Goal: Information Seeking & Learning: Check status

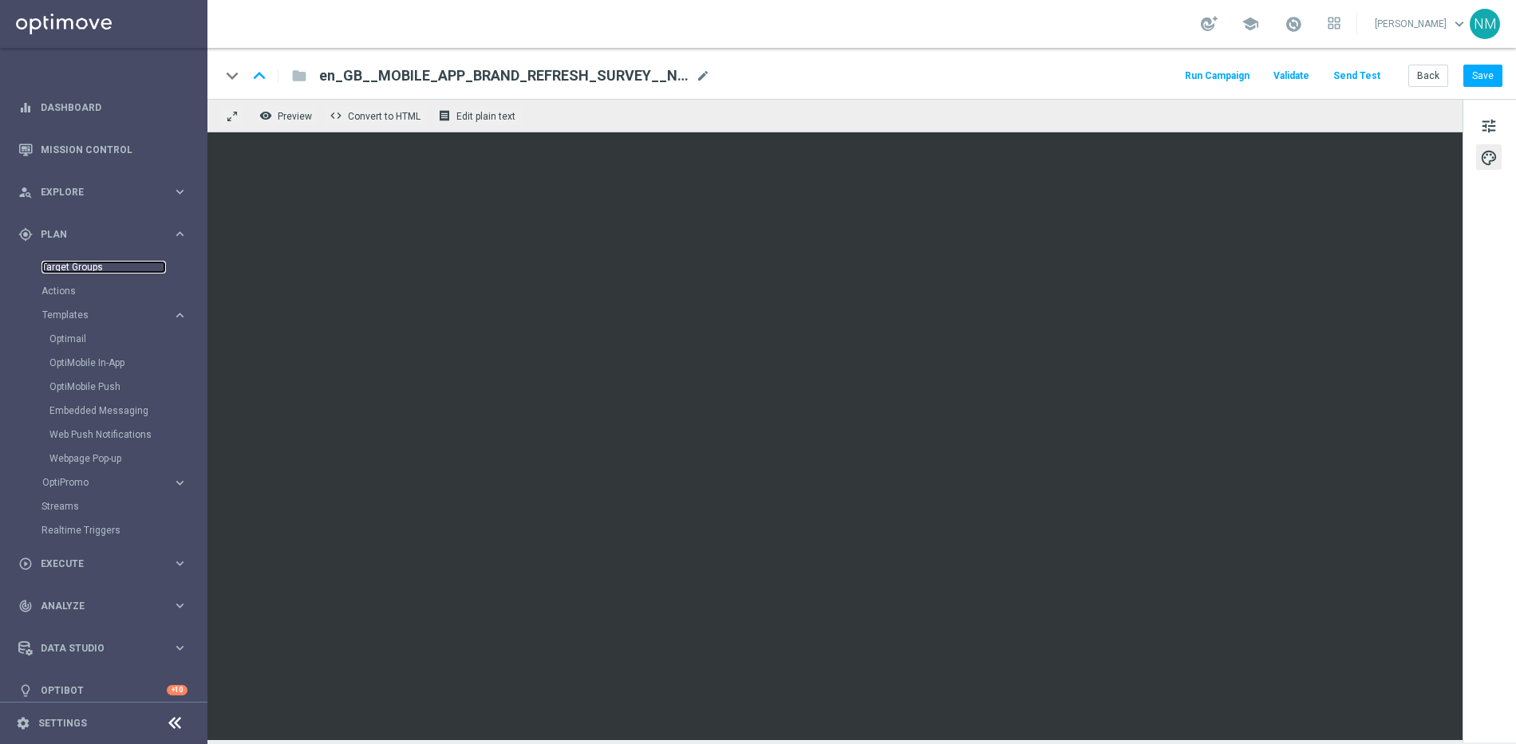
click at [87, 261] on link "Target Groups" at bounding box center [103, 267] width 124 height 13
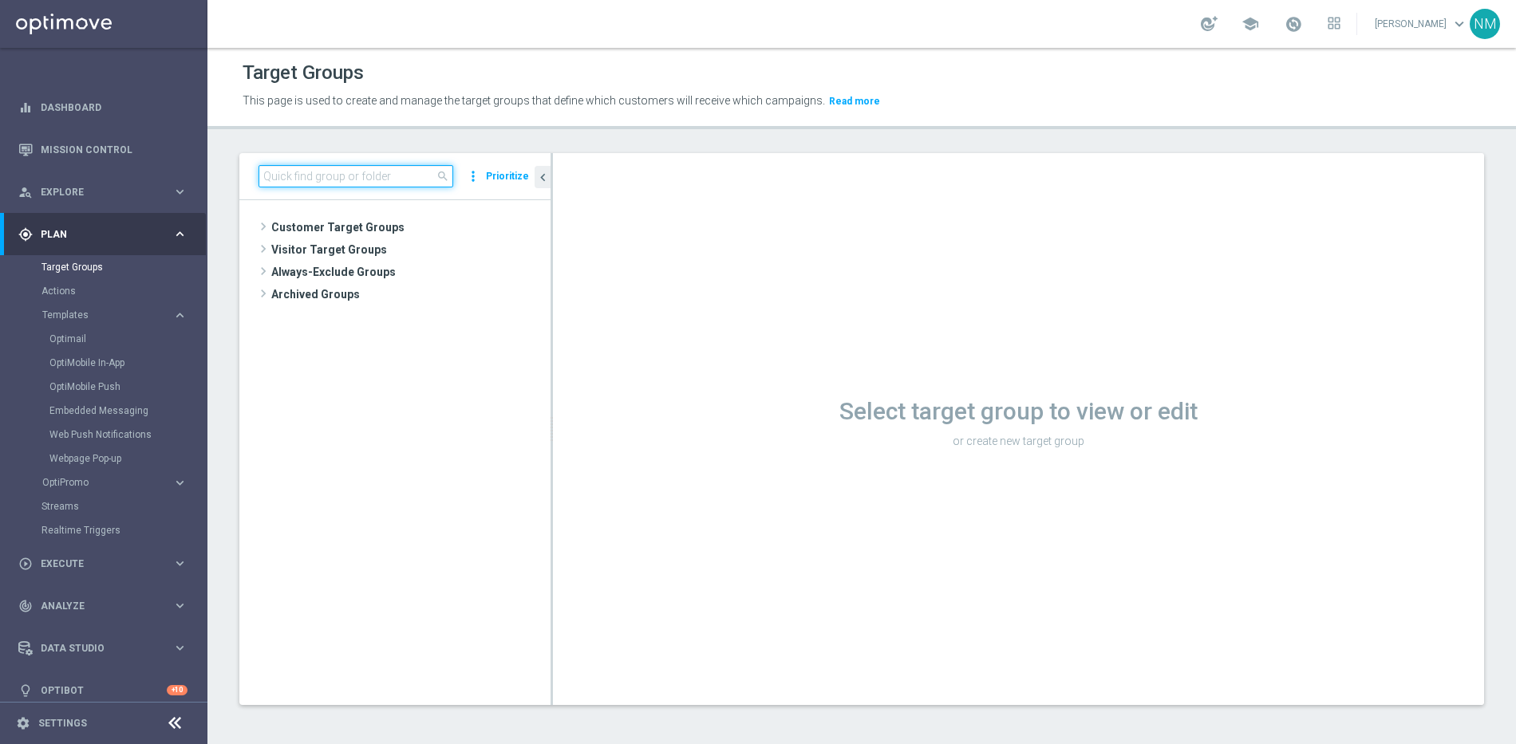
click at [312, 182] on input at bounding box center [355, 176] width 195 height 22
paste input "UK_EMAIL_UK APP SURVEY_ALL | Active in the last 30 days"
type input "UK_EMAIL_UK APP SURVEY_ALL | Active in the last 30 days"
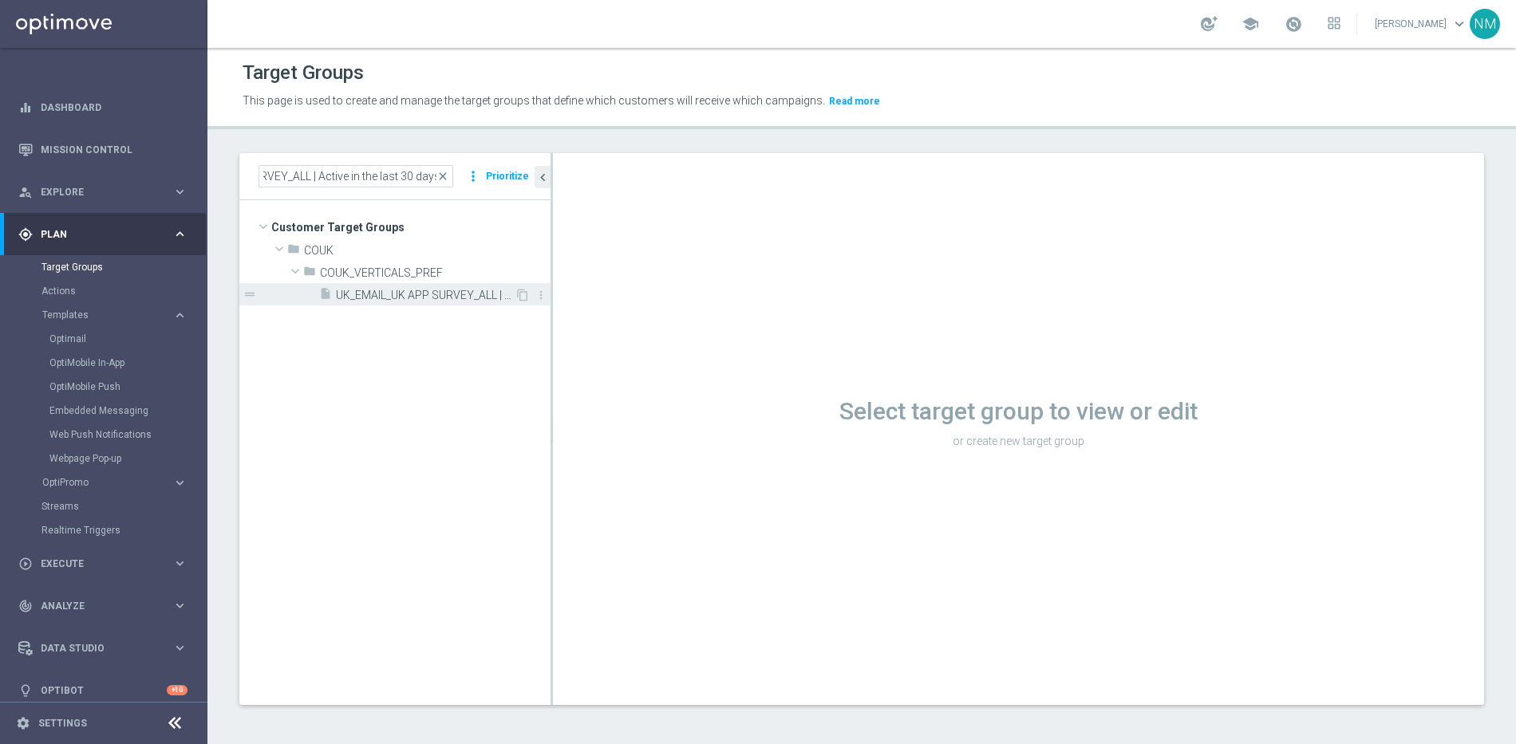
click at [408, 293] on span "UK_EMAIL_UK APP SURVEY_ALL | Active in the last 30 days" at bounding box center [425, 296] width 179 height 14
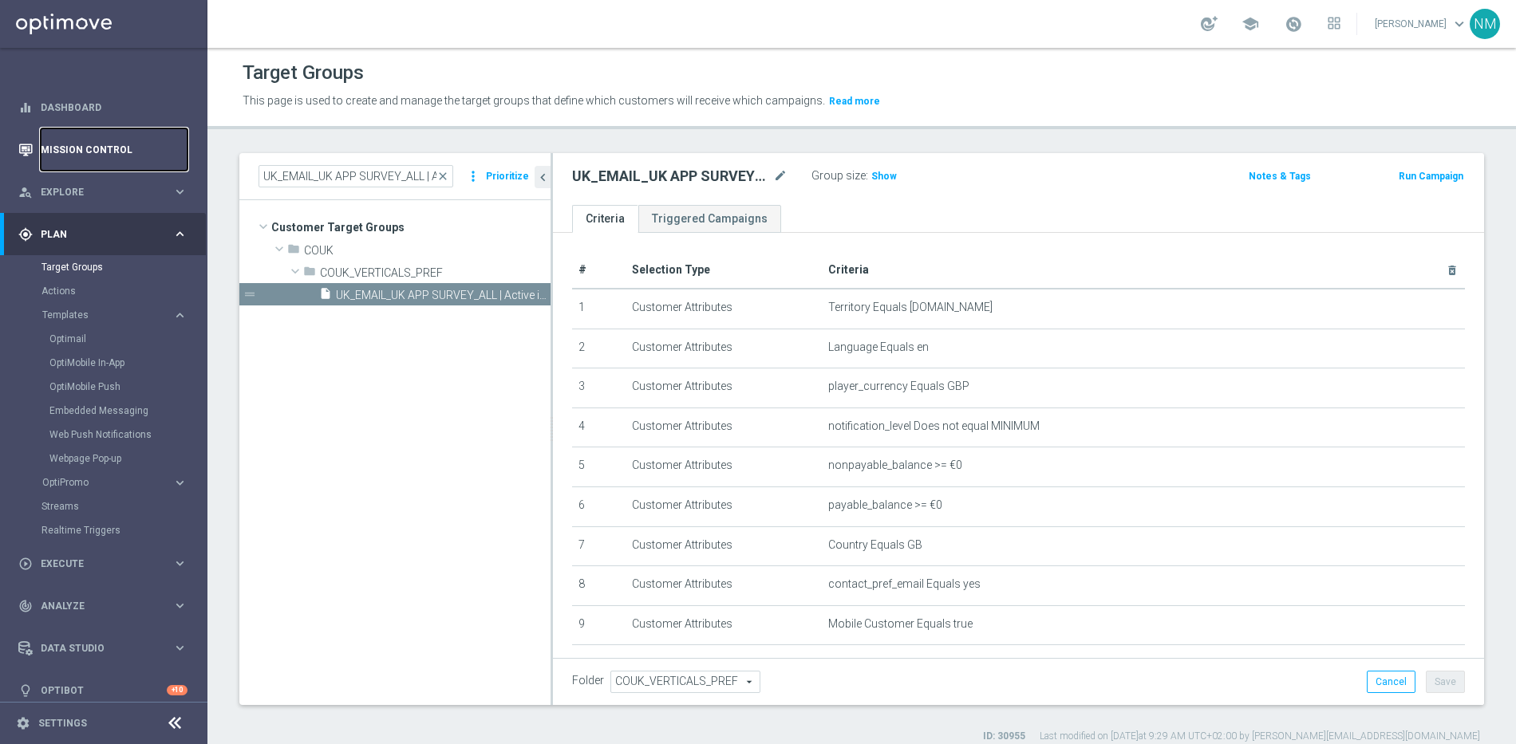
click at [115, 146] on link "Mission Control" at bounding box center [114, 149] width 147 height 42
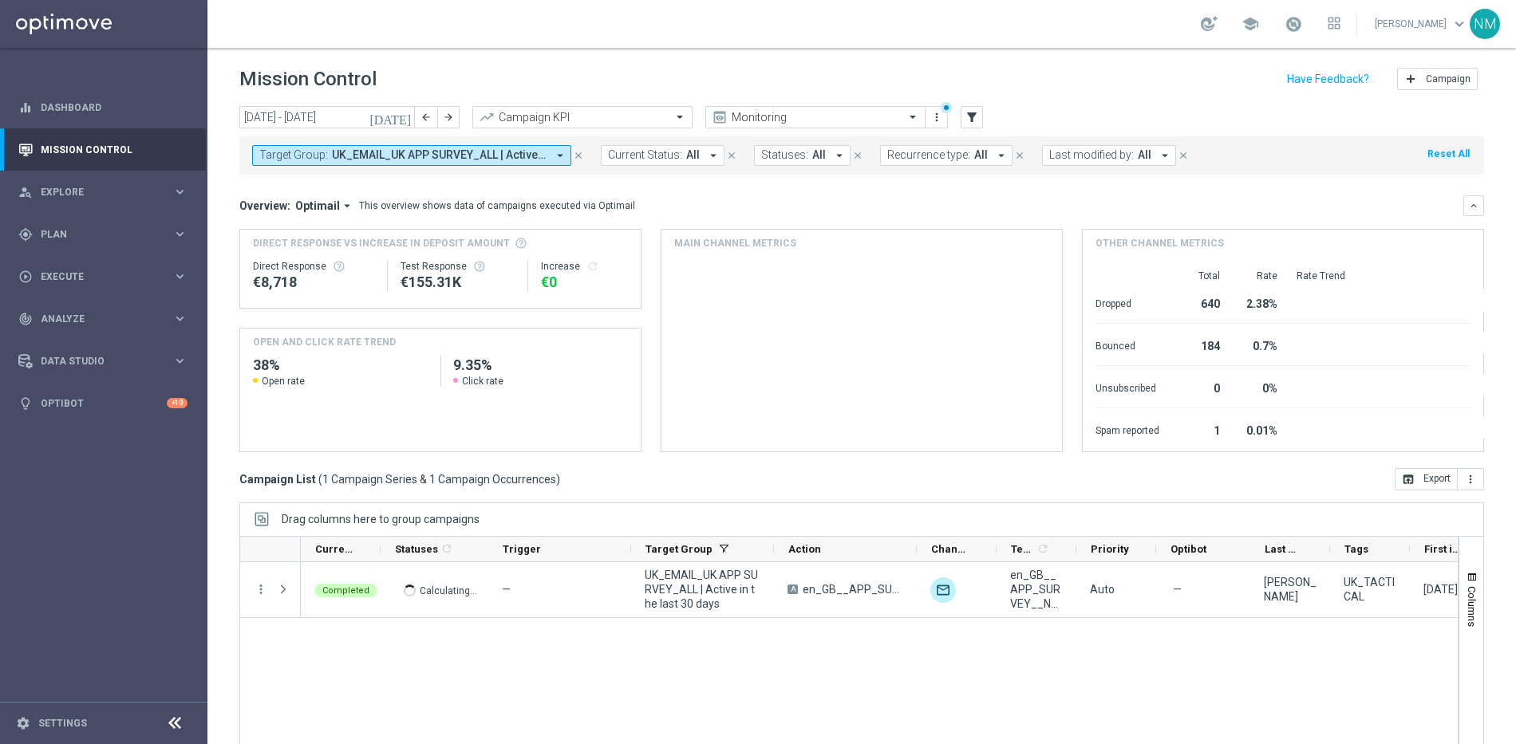
click at [542, 159] on span "UK_EMAIL_UK APP SURVEY_ALL | Active in the last 30 days" at bounding box center [439, 155] width 215 height 14
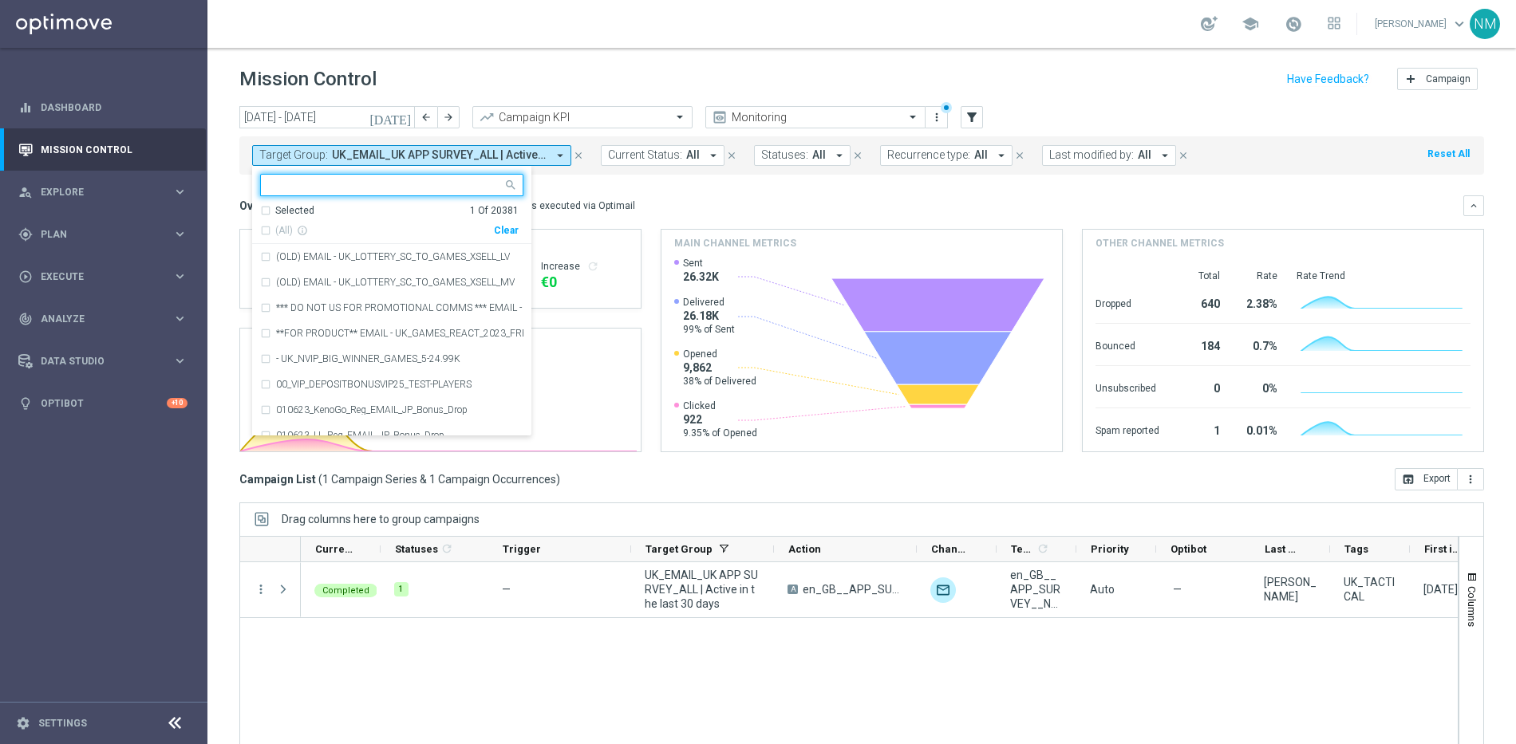
click at [0, 0] on div "Clear" at bounding box center [0, 0] width 0 height 0
click at [459, 182] on input "text" at bounding box center [386, 186] width 234 height 14
paste input "UK_EMAIL_UK APP SURVEY_ALL | Active in the last 30 days"
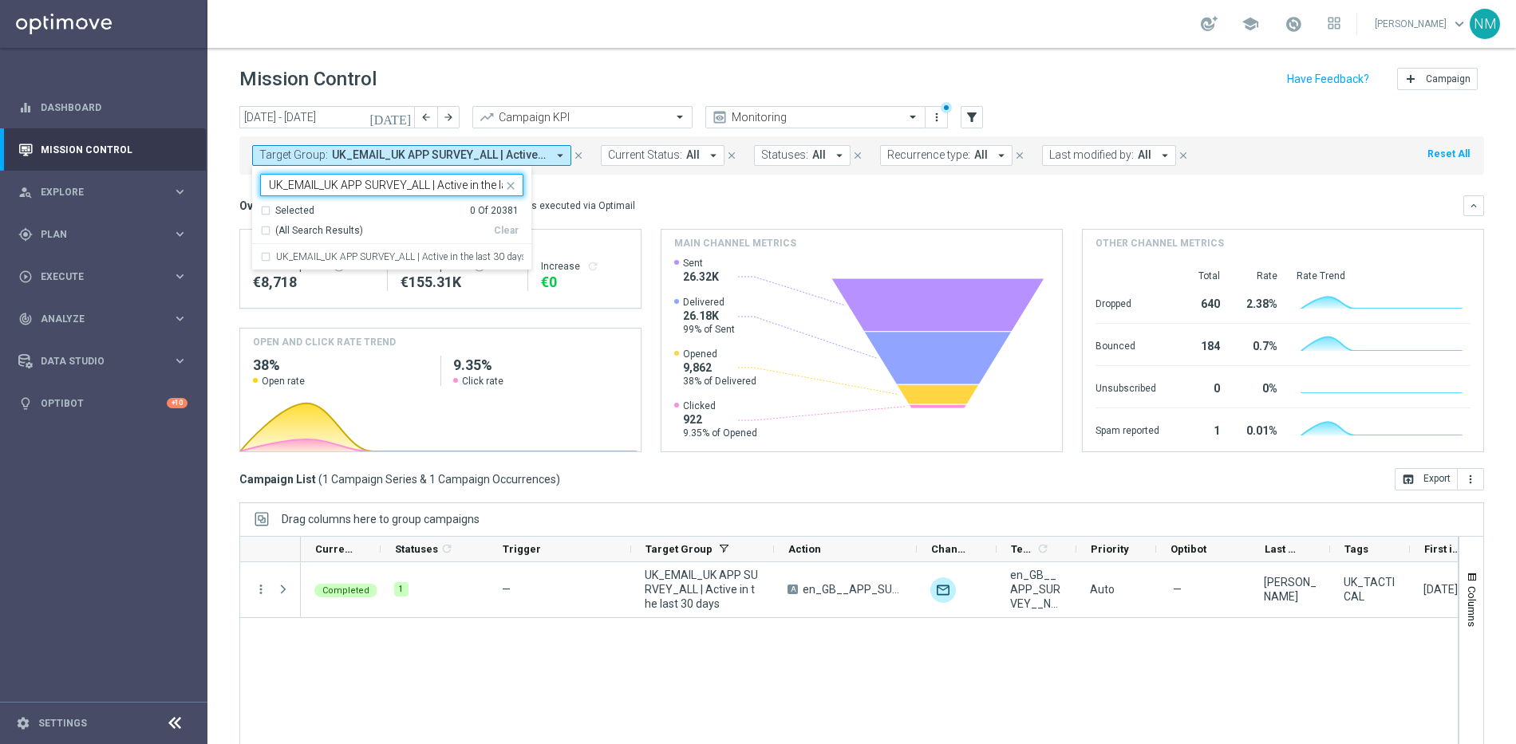
scroll to position [0, 56]
type input "UK_EMAIL_UK APP SURVEY_ALL | Active in the last 30 days"
click at [629, 187] on mini-dashboard "Overview: Optimail arrow_drop_down This overview shows data of campaigns execut…" at bounding box center [861, 322] width 1244 height 294
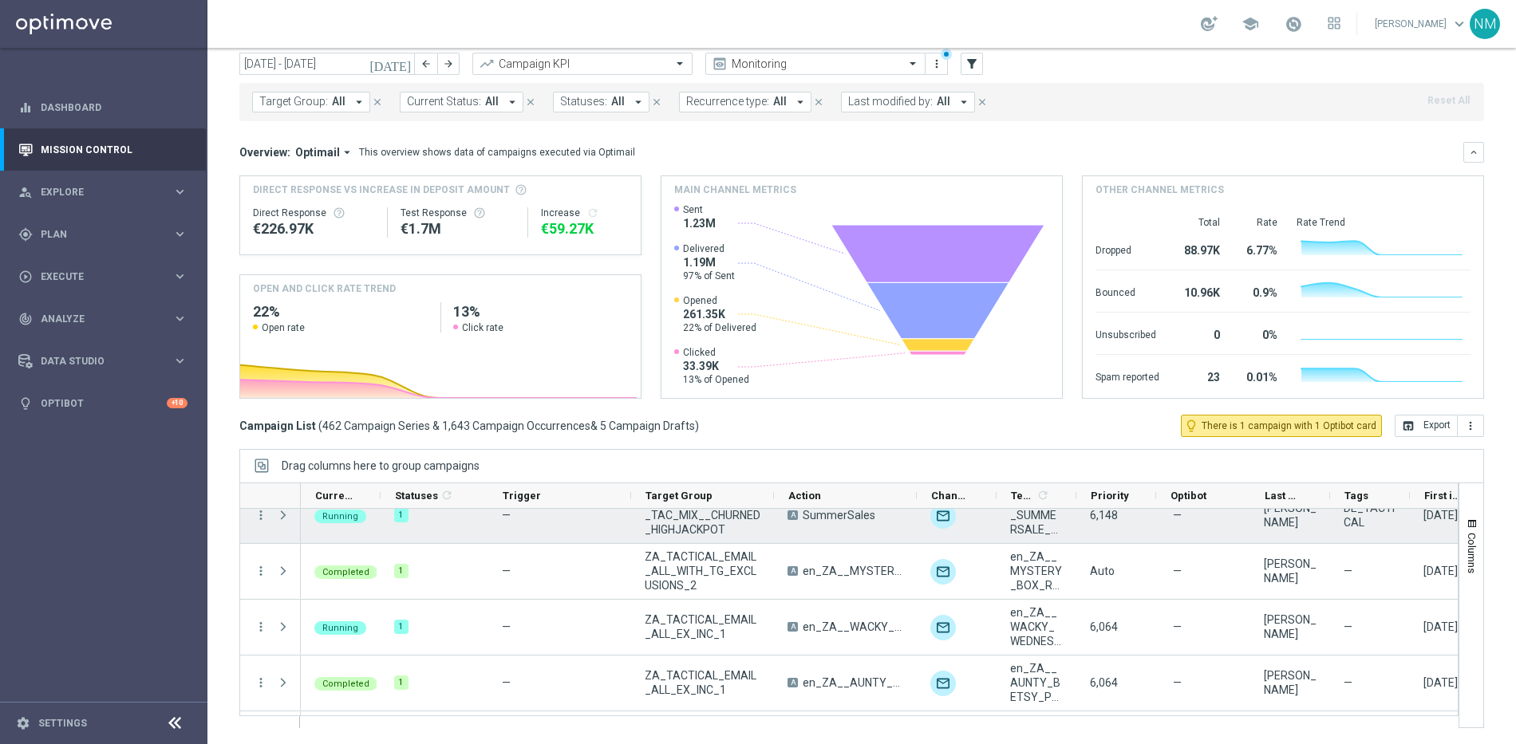
scroll to position [262, 0]
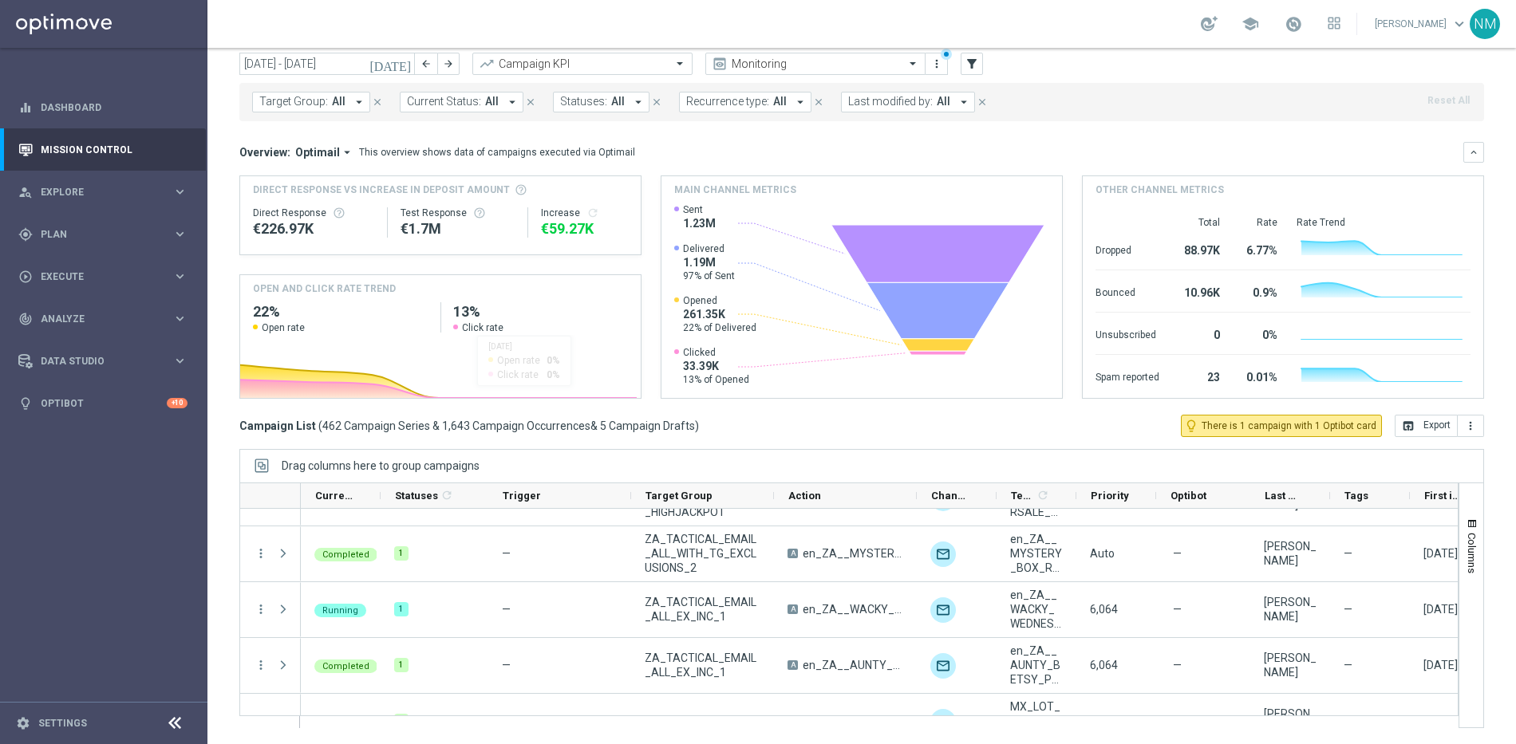
click at [354, 101] on icon "arrow_drop_down" at bounding box center [359, 102] width 14 height 14
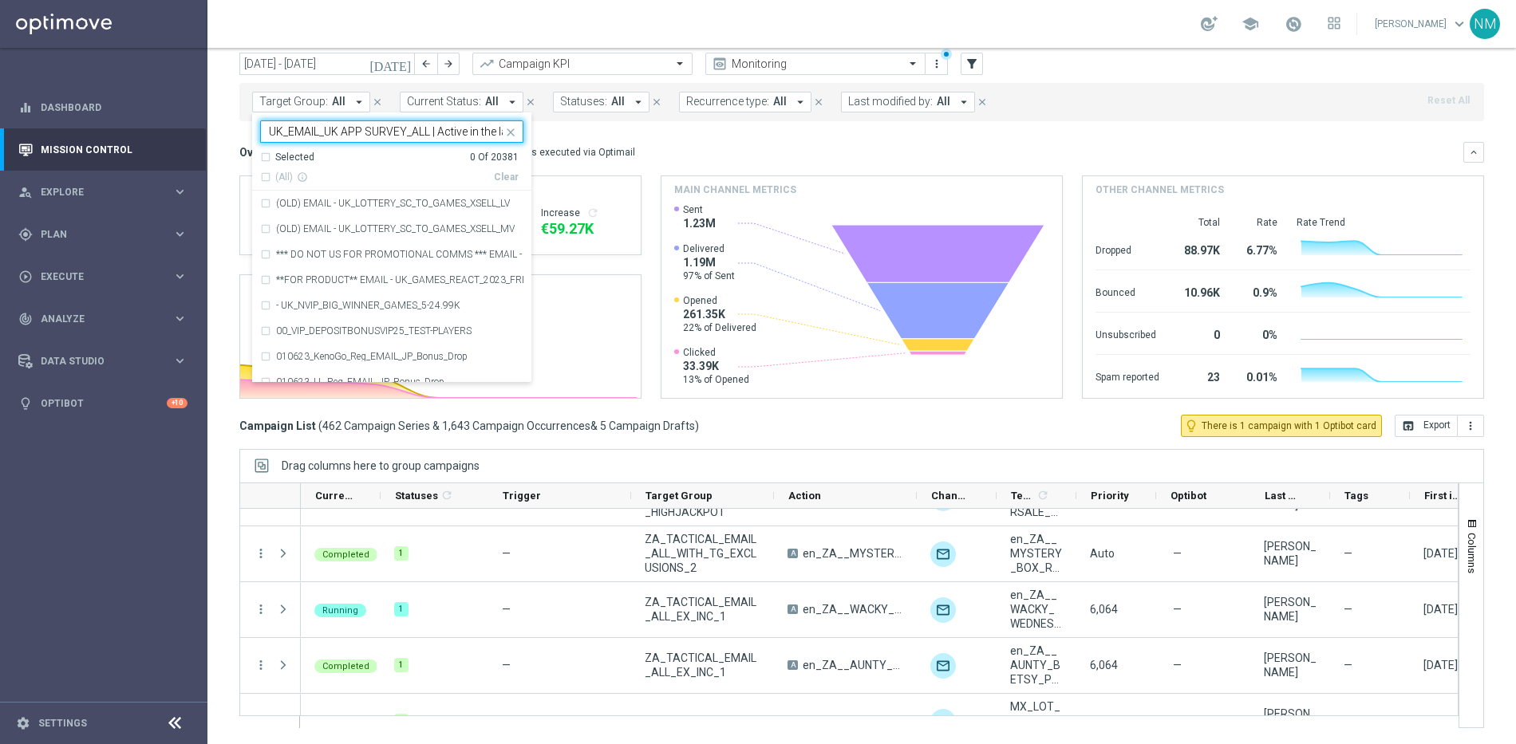
scroll to position [0, 56]
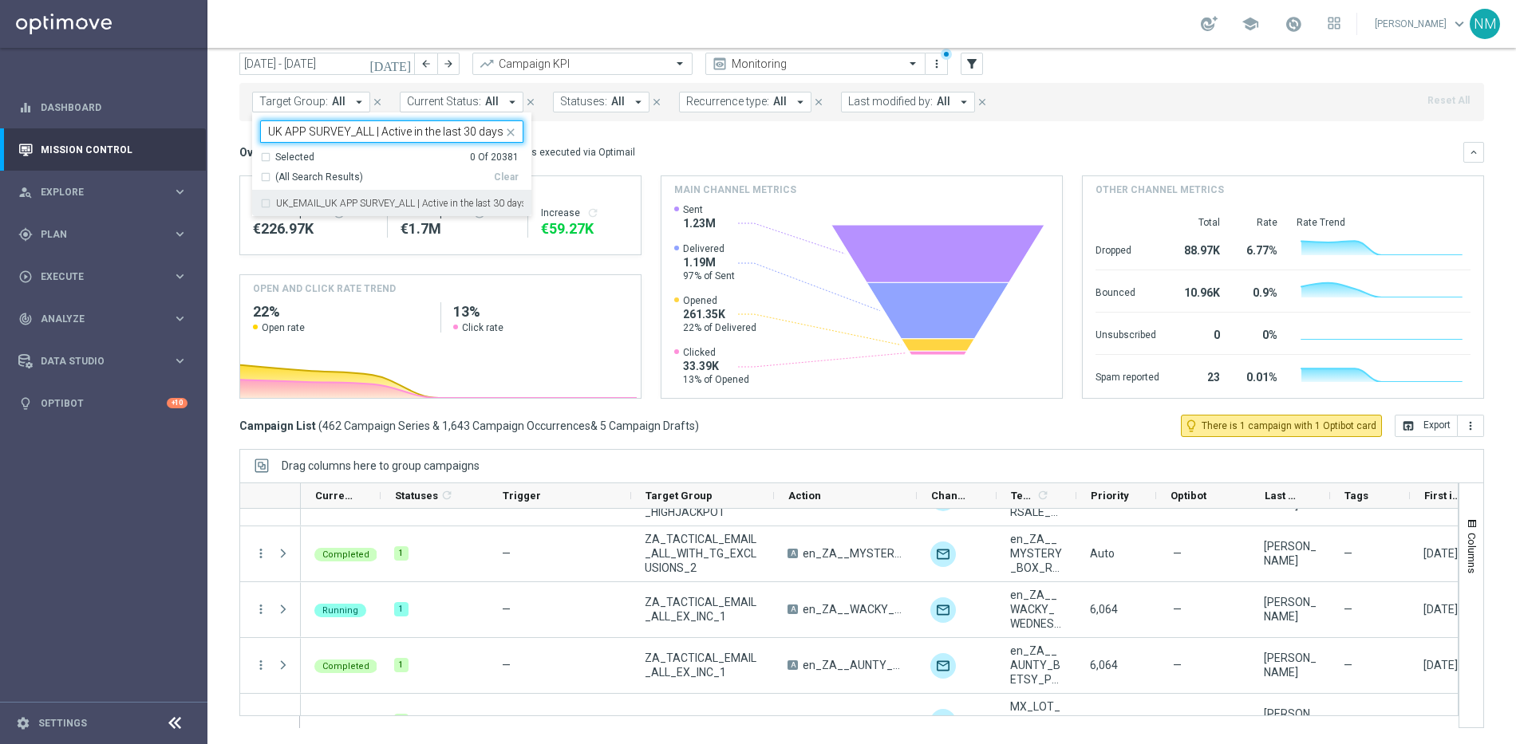
click at [396, 196] on div "UK_EMAIL_UK APP SURVEY_ALL | Active in the last 30 days" at bounding box center [391, 204] width 263 height 26
type input "UK_EMAIL_UK APP SURVEY_ALL | Active in the last 30 days"
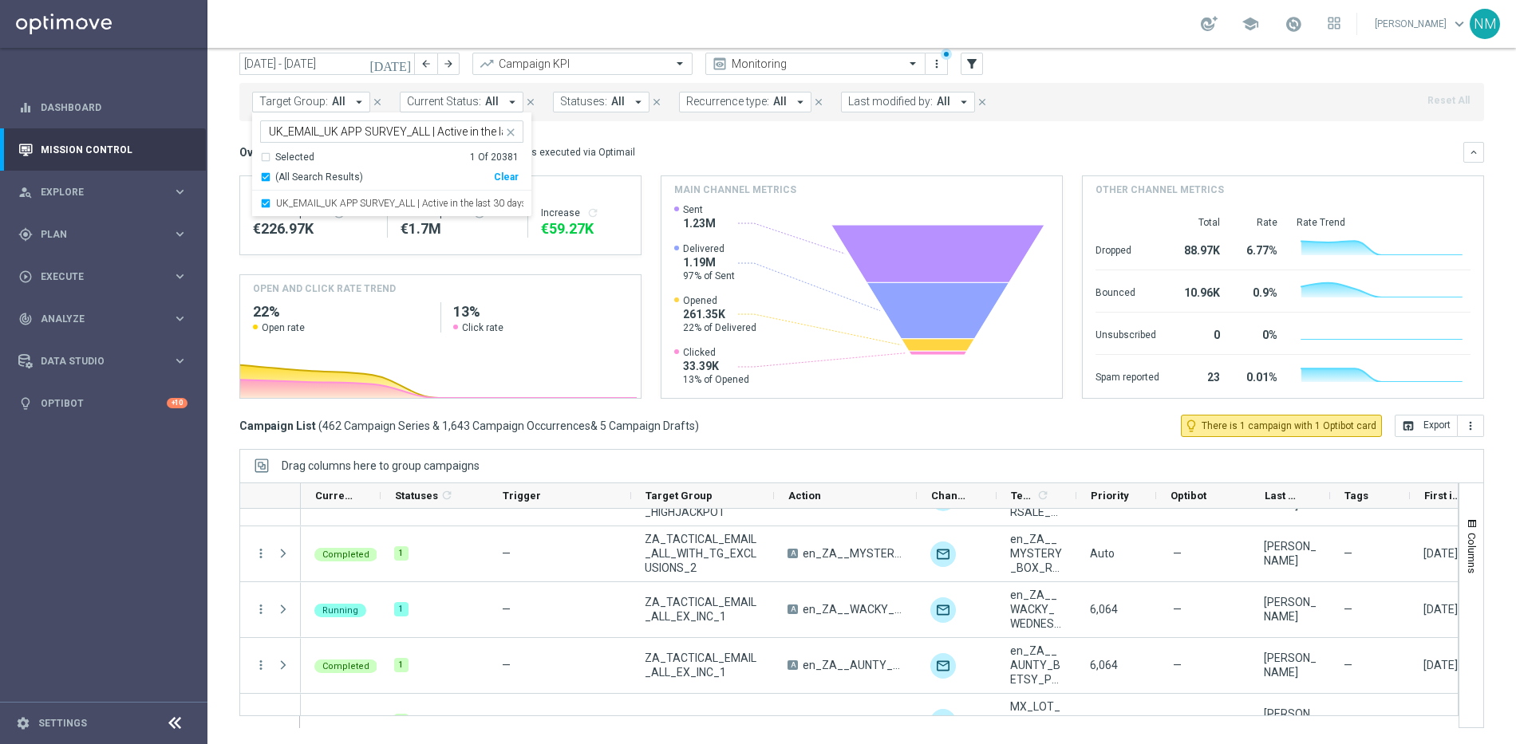
click at [624, 132] on mini-dashboard "Overview: Optimail arrow_drop_down This overview shows data of campaigns execut…" at bounding box center [861, 268] width 1244 height 294
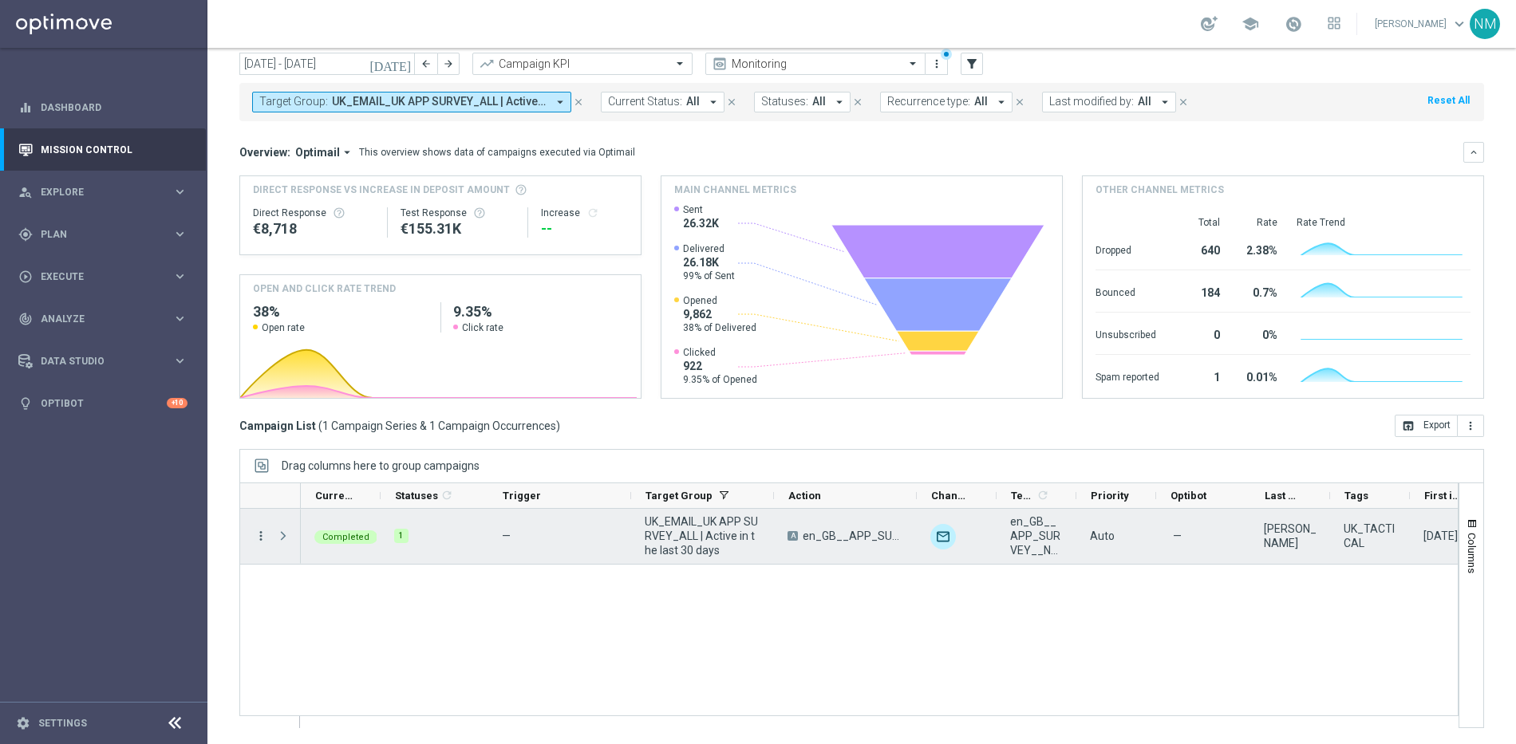
click at [259, 530] on icon "more_vert" at bounding box center [261, 536] width 14 height 14
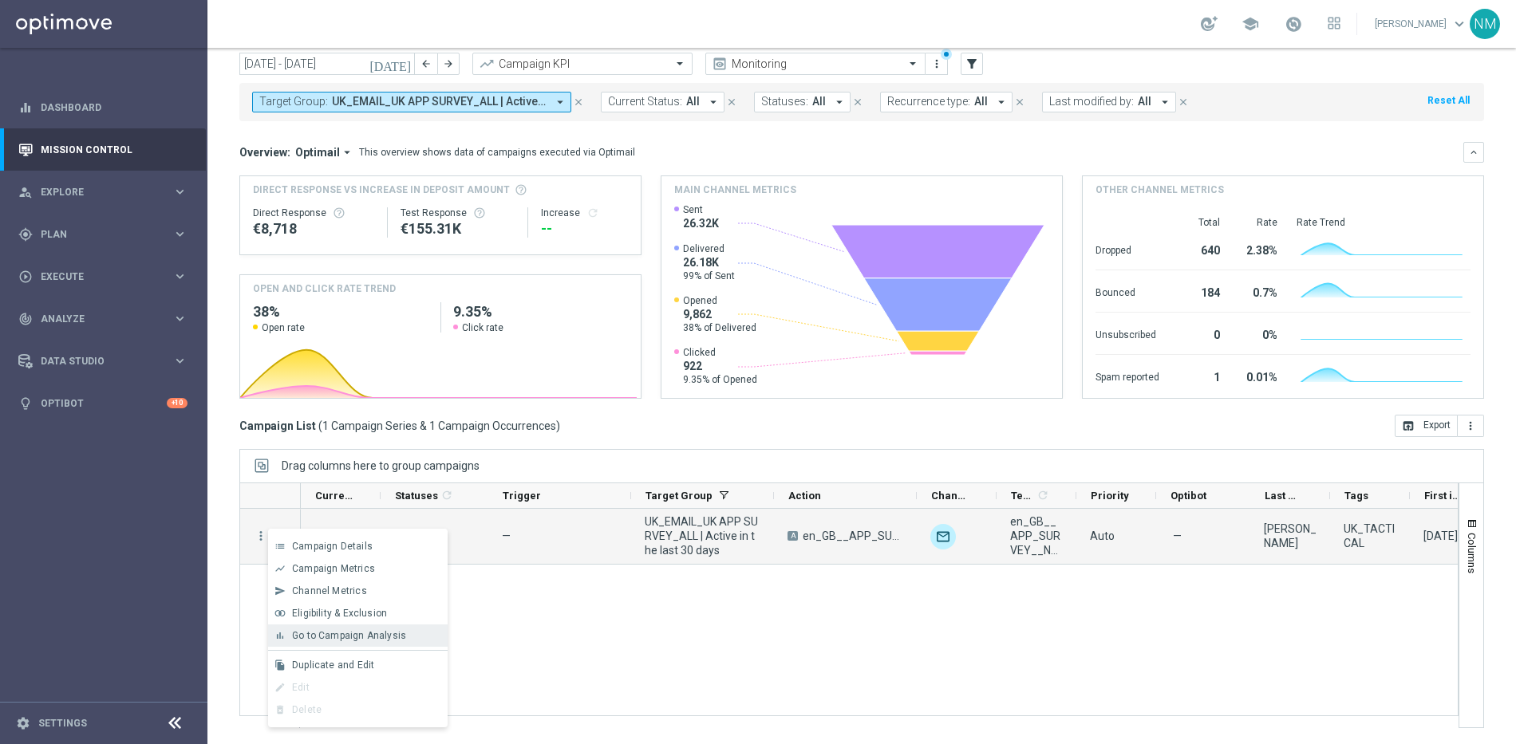
click at [327, 630] on span "Go to Campaign Analysis" at bounding box center [349, 635] width 114 height 11
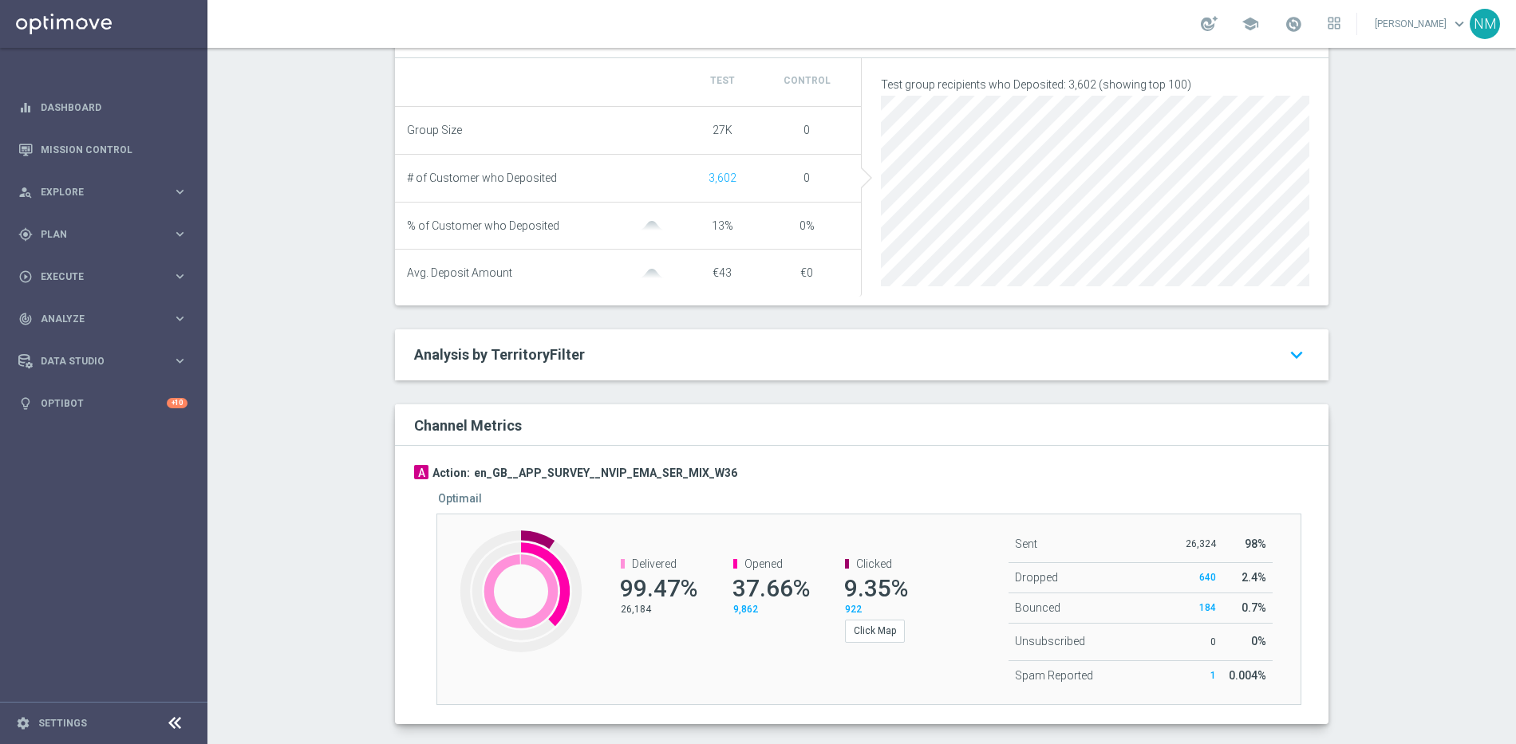
scroll to position [652, 0]
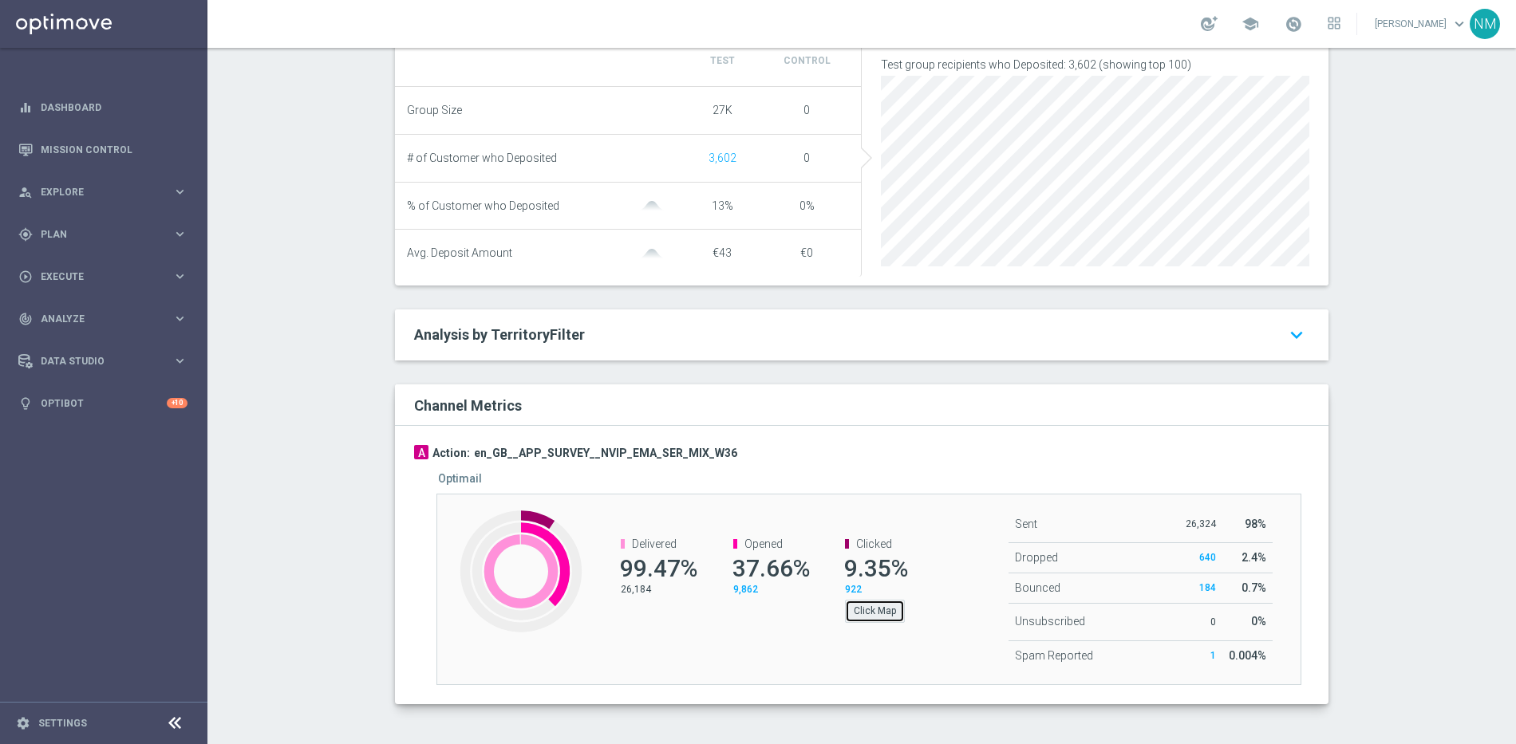
click at [874, 606] on button "Click Map" at bounding box center [875, 611] width 60 height 22
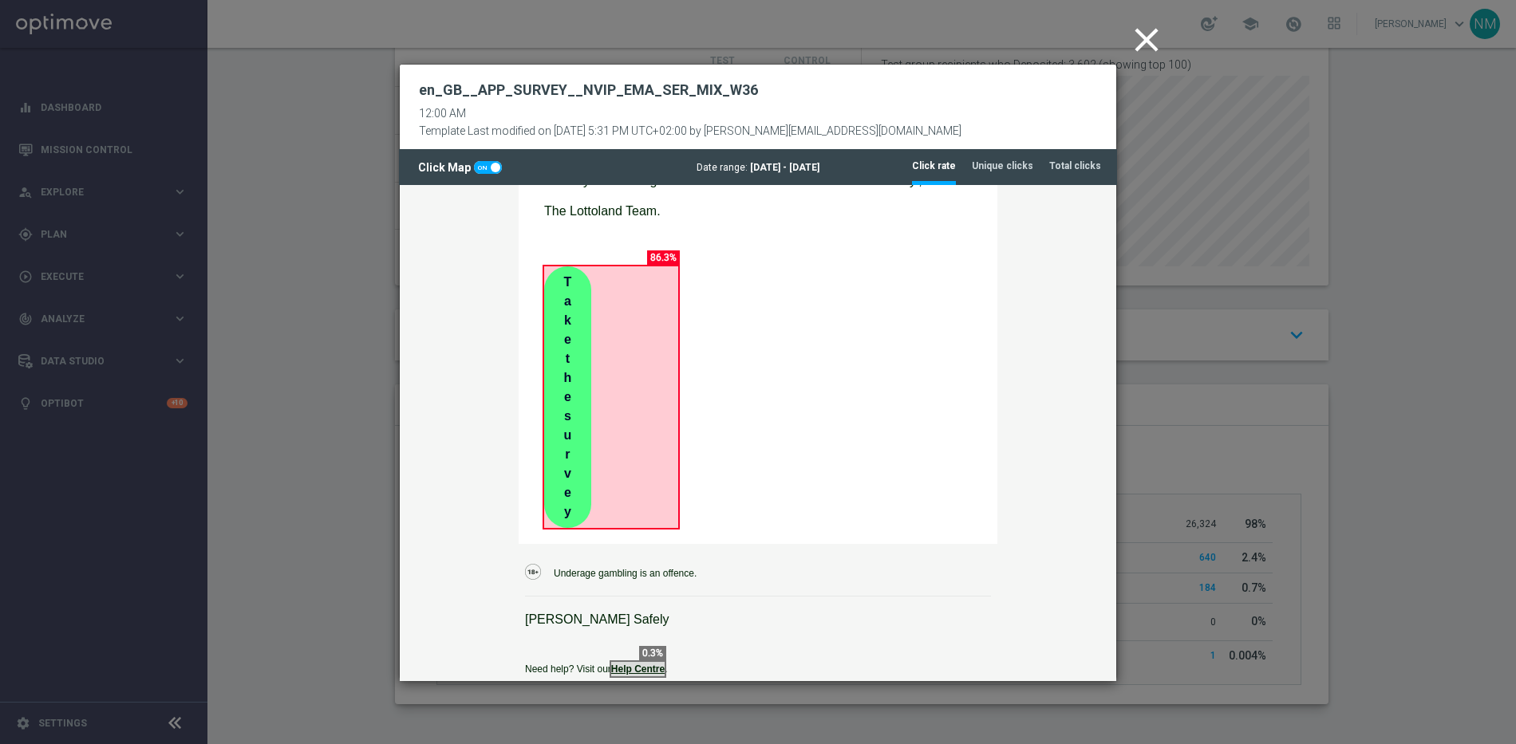
scroll to position [372, 0]
drag, startPoint x: 1117, startPoint y: 284, endPoint x: 1179, endPoint y: 280, distance: 62.4
click at [1179, 280] on modal-container "close en_GB__APP_SURVEY__NVIP_EMA_SER_MIX_W36 12:00 AM Template Last modified o…" at bounding box center [758, 372] width 1516 height 744
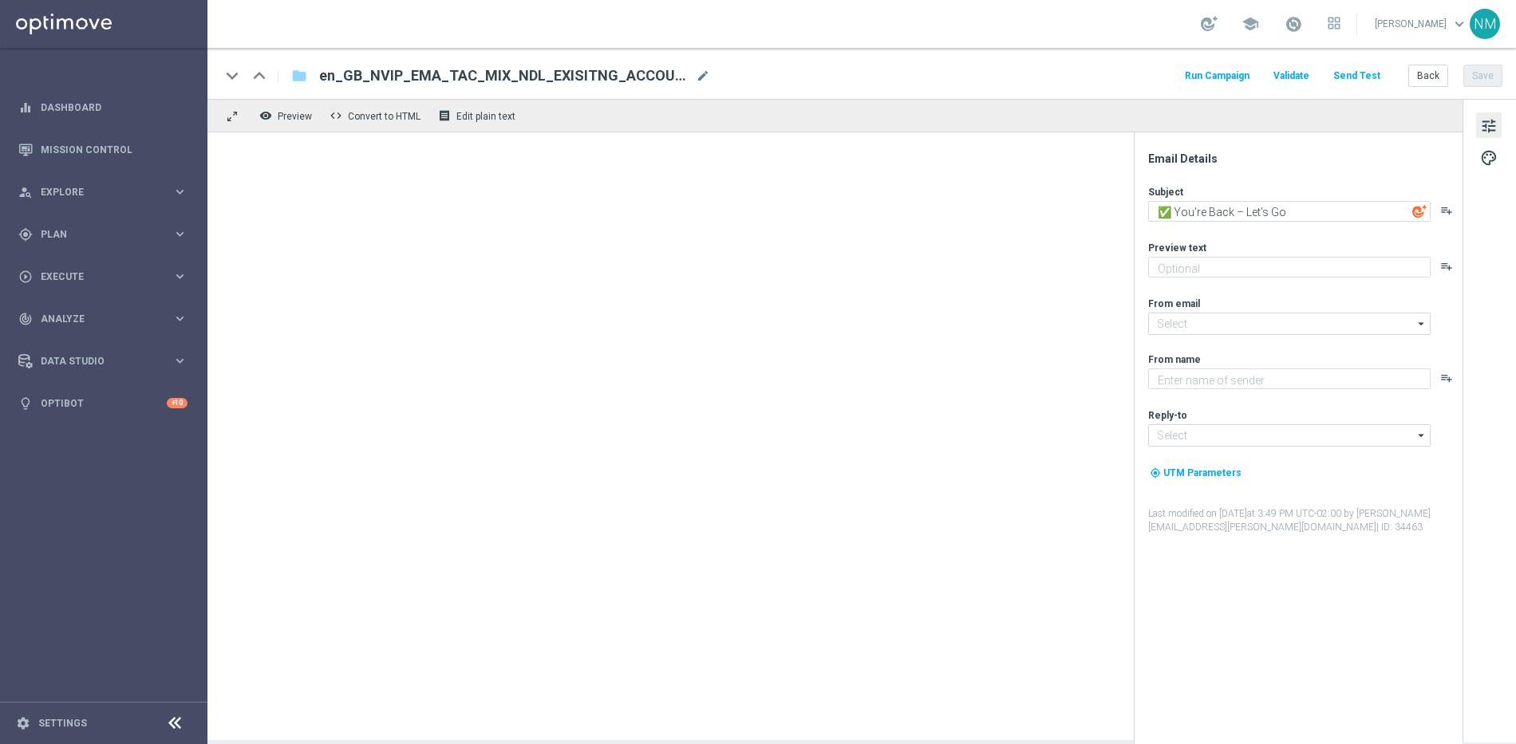
type textarea "Welcome back to your Lottoland account!"
type input "mail@crm.lottoland.com"
type textarea "Lottoland"
type input "[EMAIL_ADDRESS][DOMAIN_NAME]"
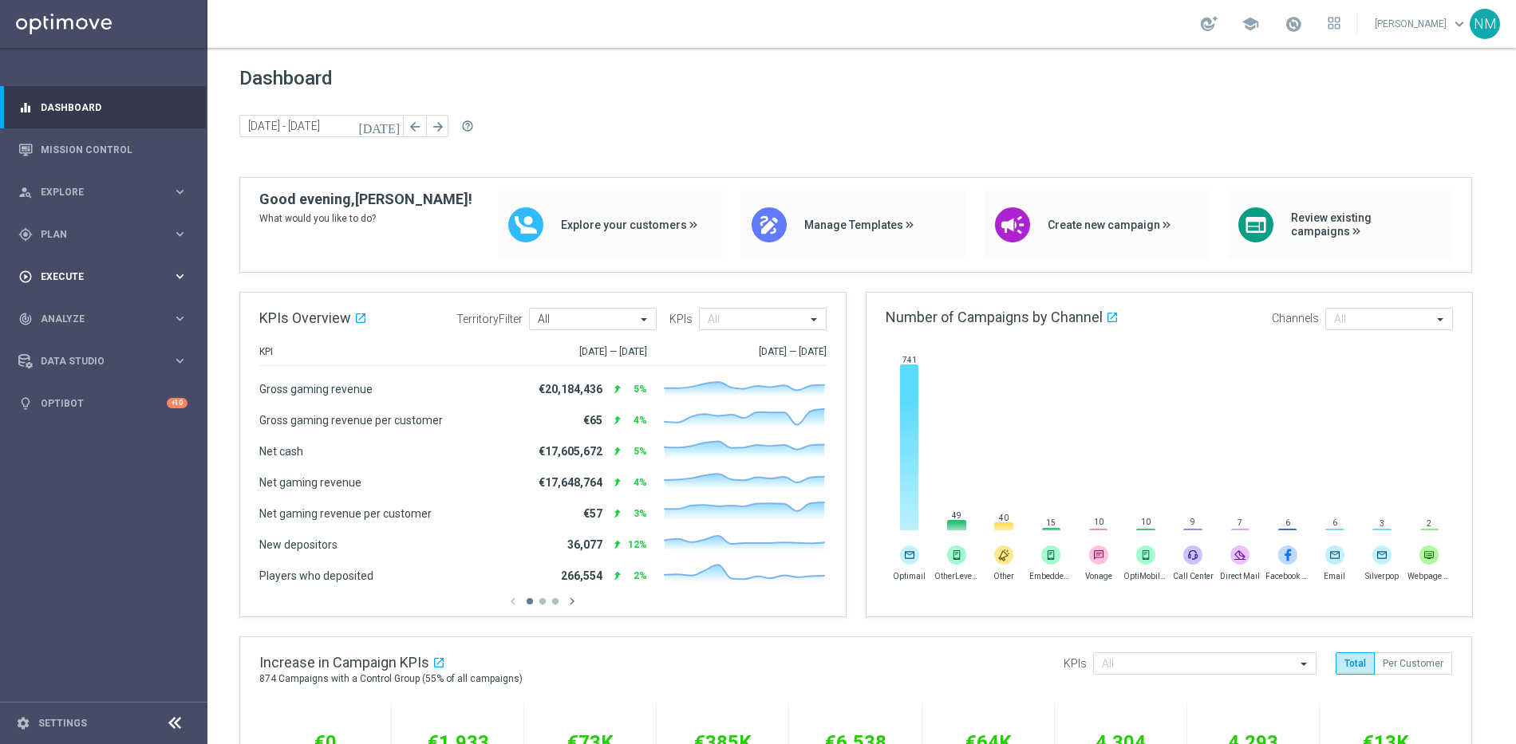
click at [136, 275] on span "Execute" at bounding box center [107, 277] width 132 height 10
click at [86, 231] on span "Plan" at bounding box center [107, 235] width 132 height 10
click at [85, 316] on span "Templates" at bounding box center [99, 315] width 114 height 10
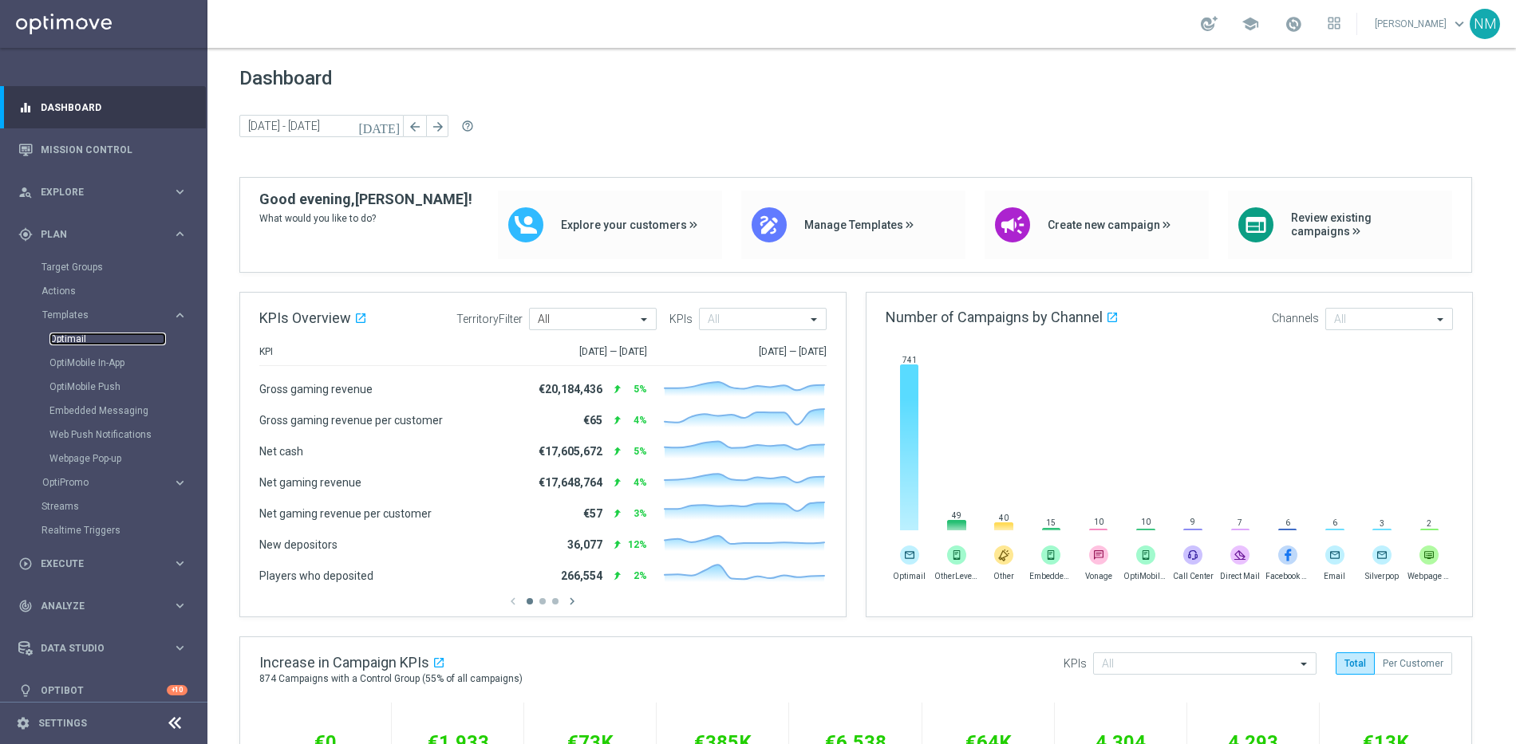
click at [77, 341] on link "Optimail" at bounding box center [107, 339] width 116 height 13
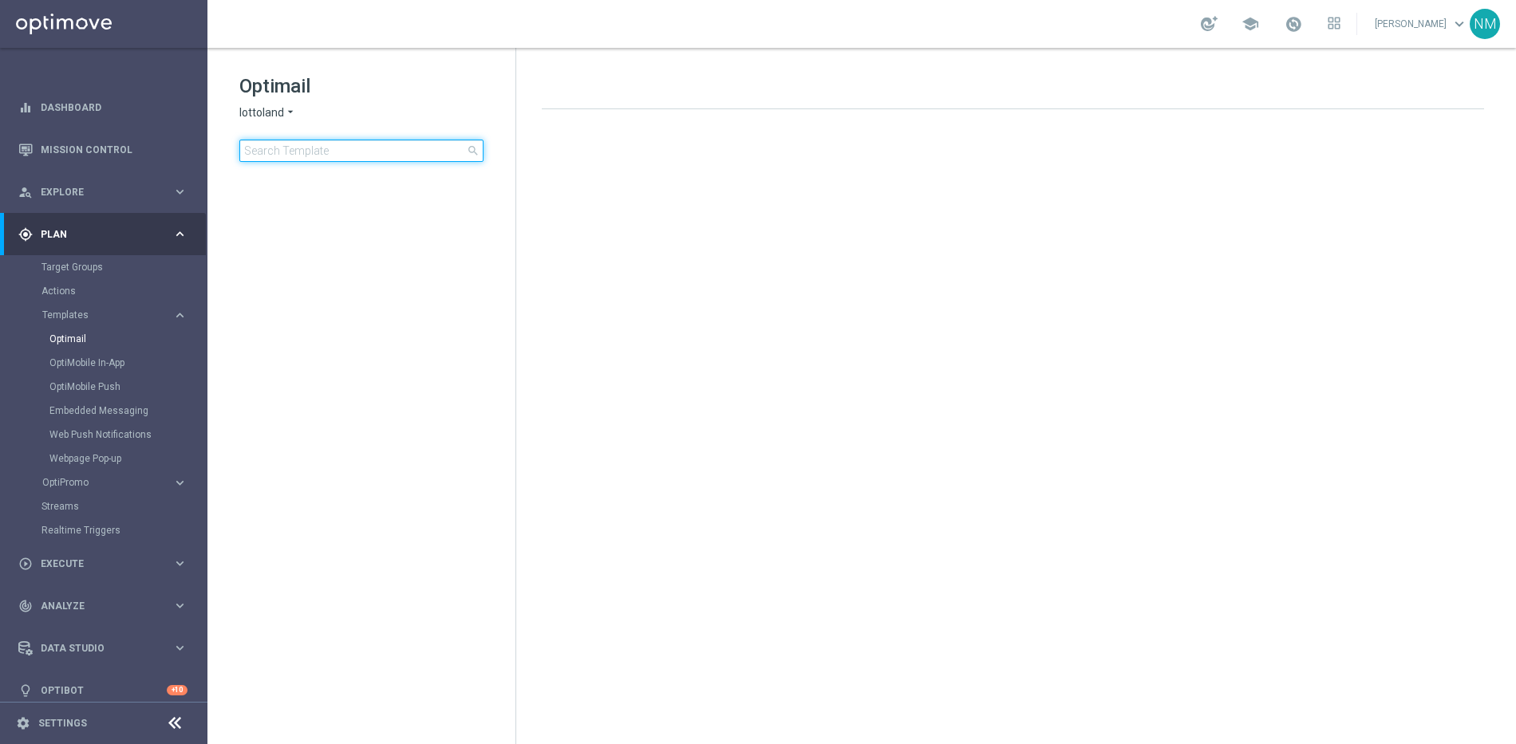
click at [323, 148] on input at bounding box center [361, 151] width 244 height 22
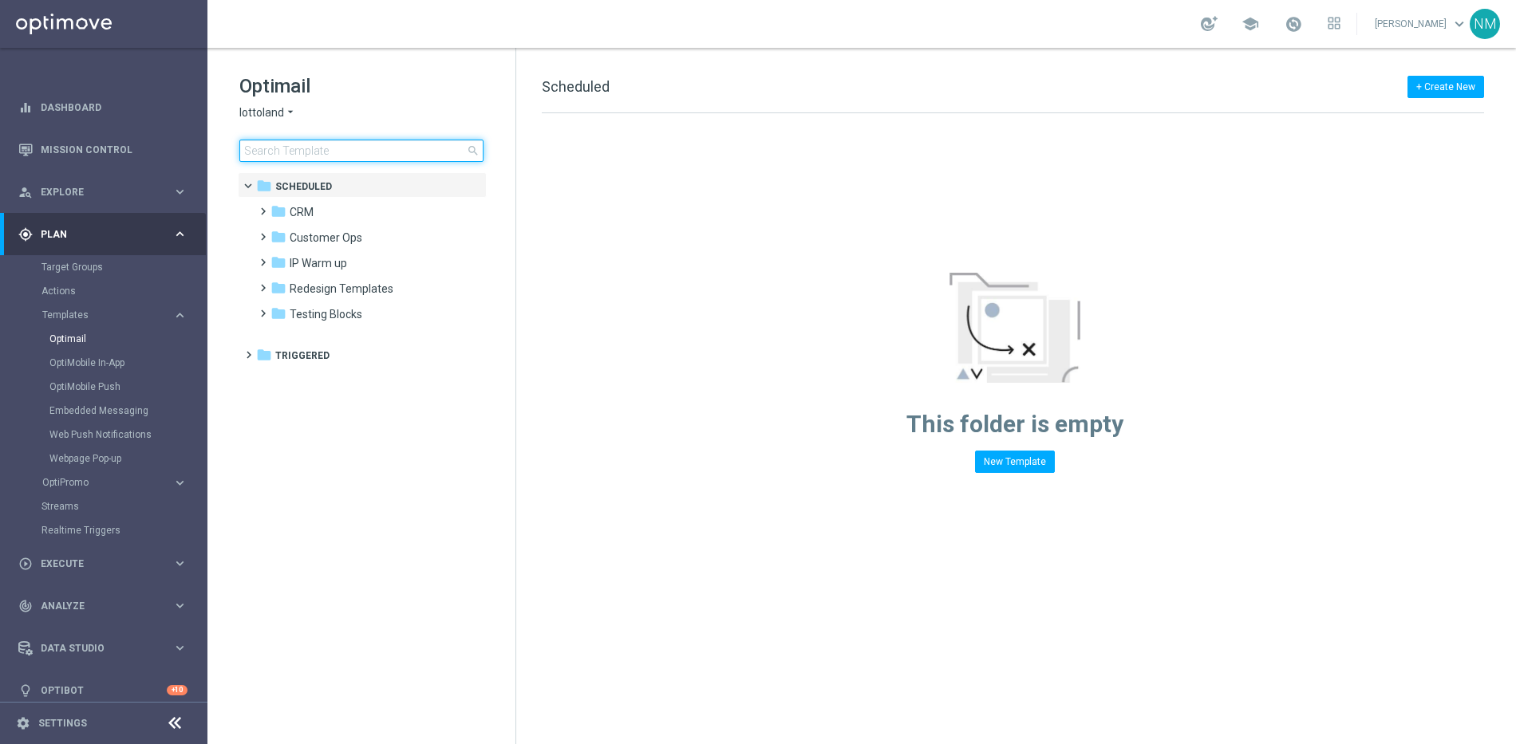
type input "en_GB_NVIP_EMA_TAC_MIX_NDL_NEW_ACCOUNT_RE-OPENING_20BONUS_RB"
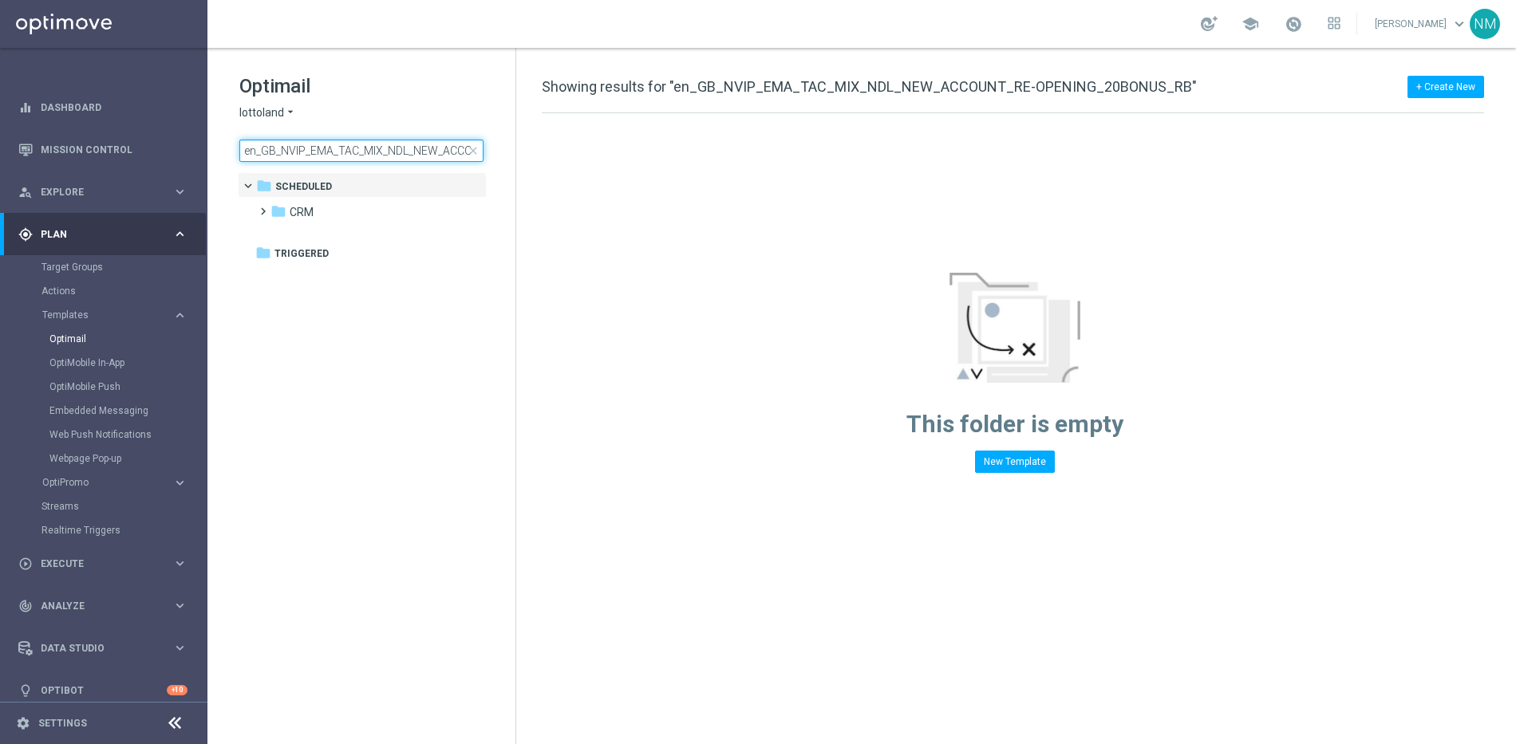
scroll to position [0, 163]
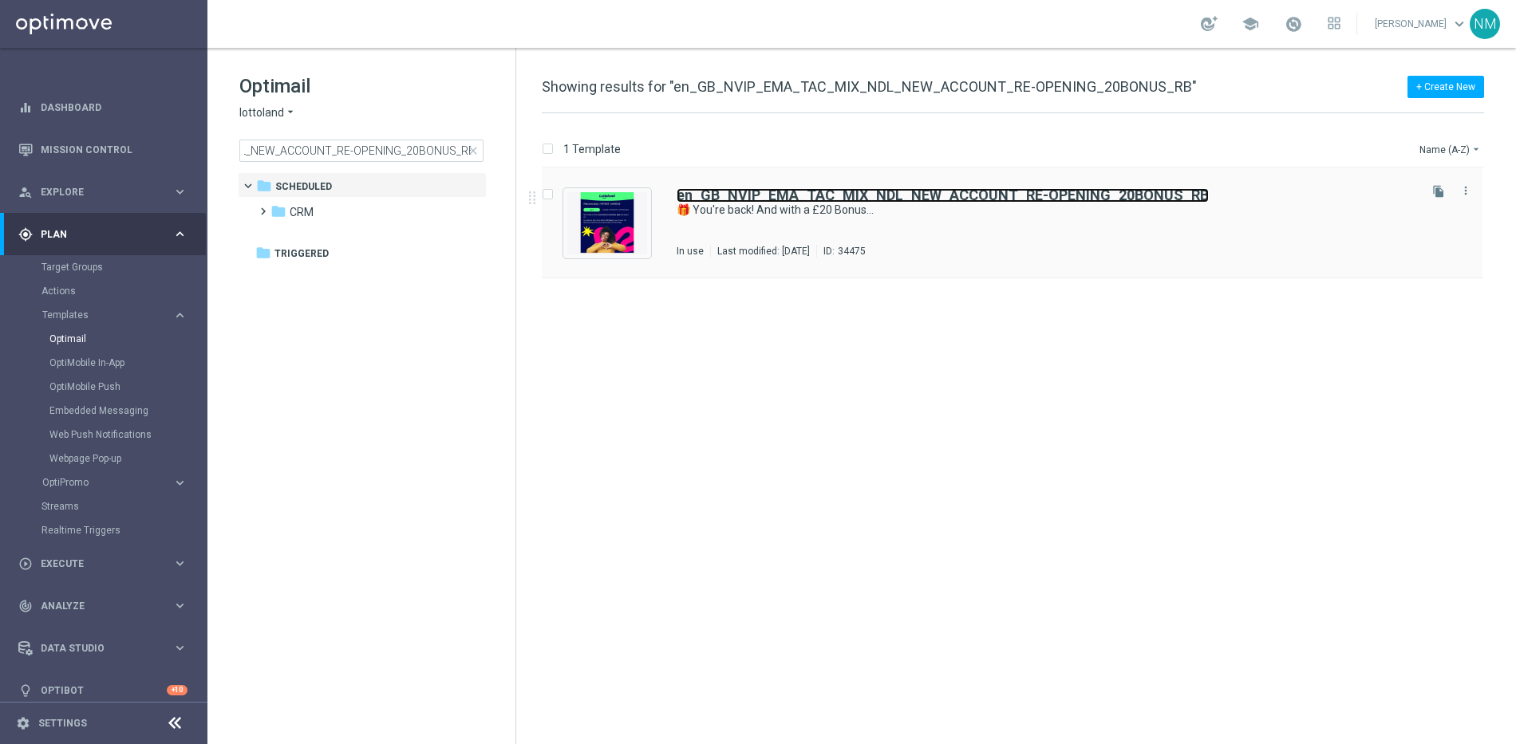
click at [991, 191] on b "en_GB_NVIP_EMA_TAC_MIX_NDL_NEW_ACCOUNT_RE-OPENING_20BONUS_RB" at bounding box center [942, 195] width 532 height 17
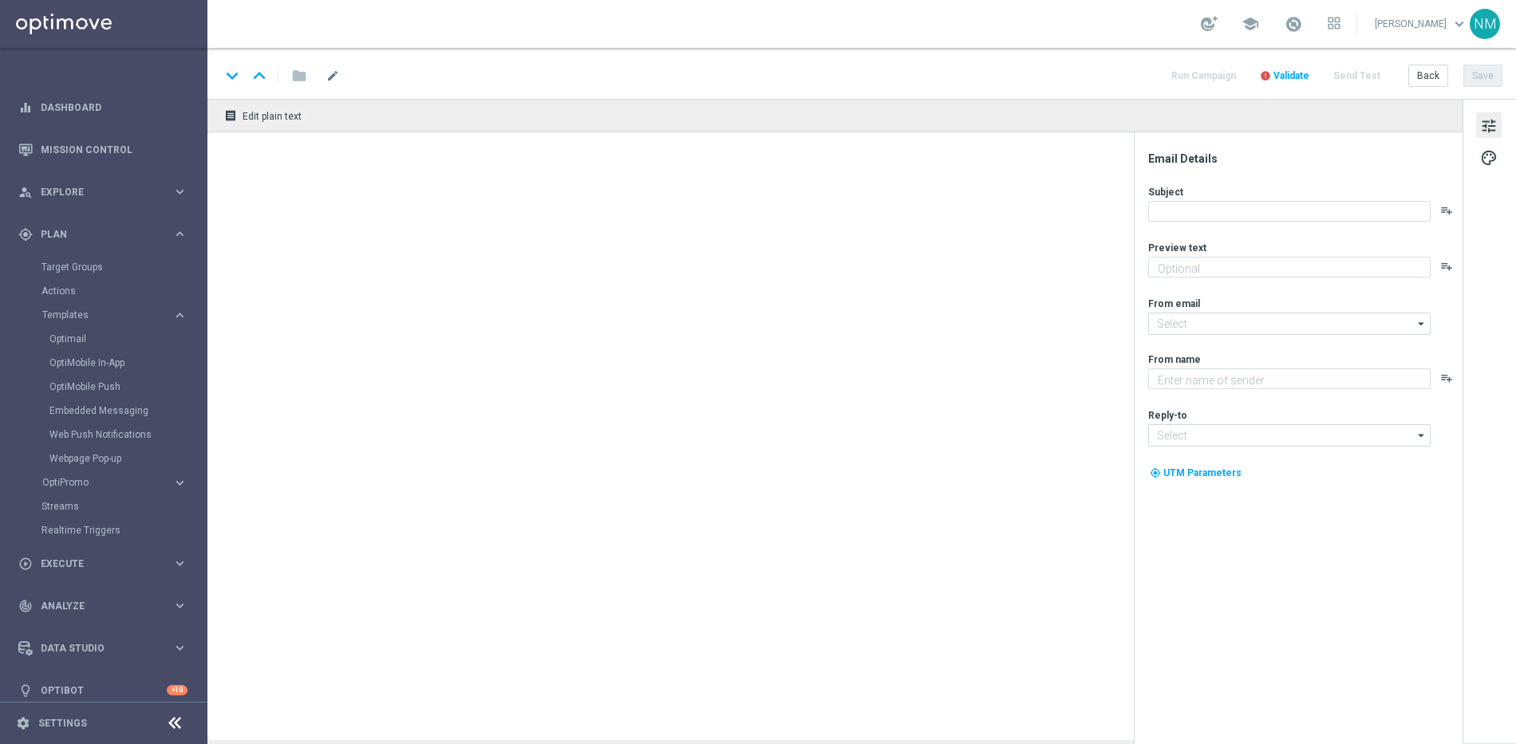
type textarea "Your Lottoland account is open!"
type input "mail@crm.lottoland.com"
type textarea "Lottoland"
type input "support@lottoland.co.uk"
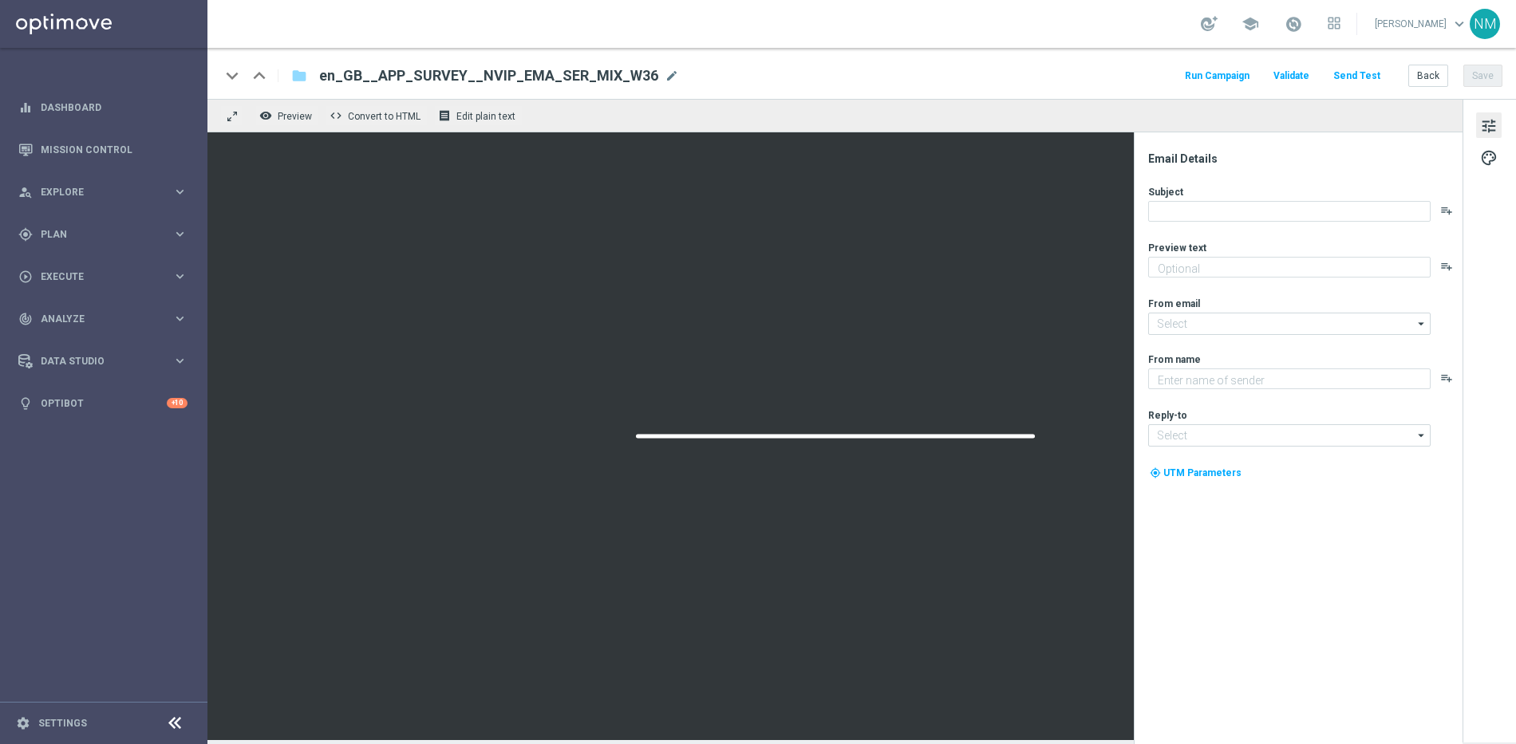
type textarea "We Value Your Opinion! 🌟"
type input "[EMAIL_ADDRESS][DOMAIN_NAME]"
type textarea "Lottoland"
type input "[EMAIL_ADDRESS][DOMAIN_NAME]"
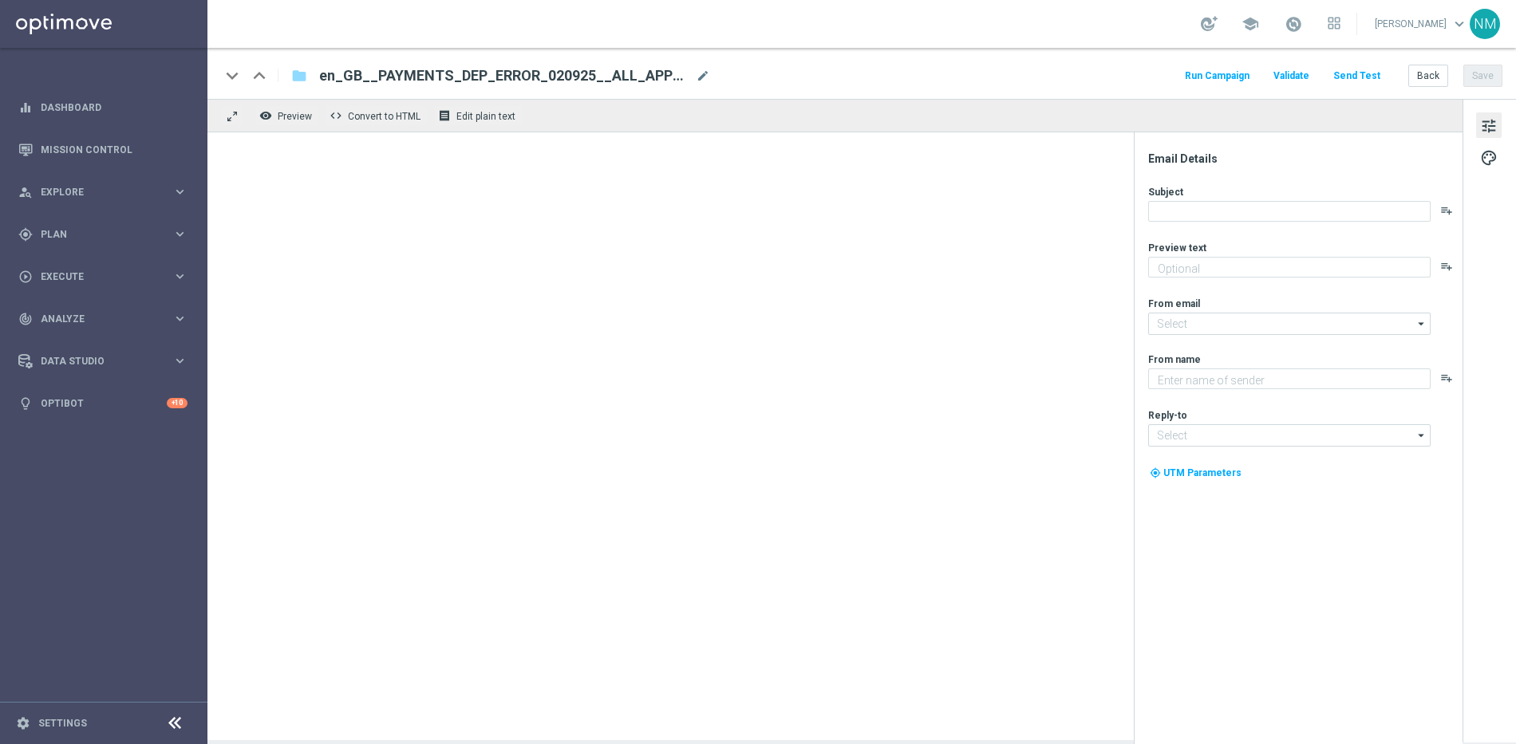
type textarea "Refund underway - we've already added a goodwill gesture to your account"
type textarea "Lottoland"
type input "mail@crm.lottoland.com"
type input "support@lottoland.co.uk"
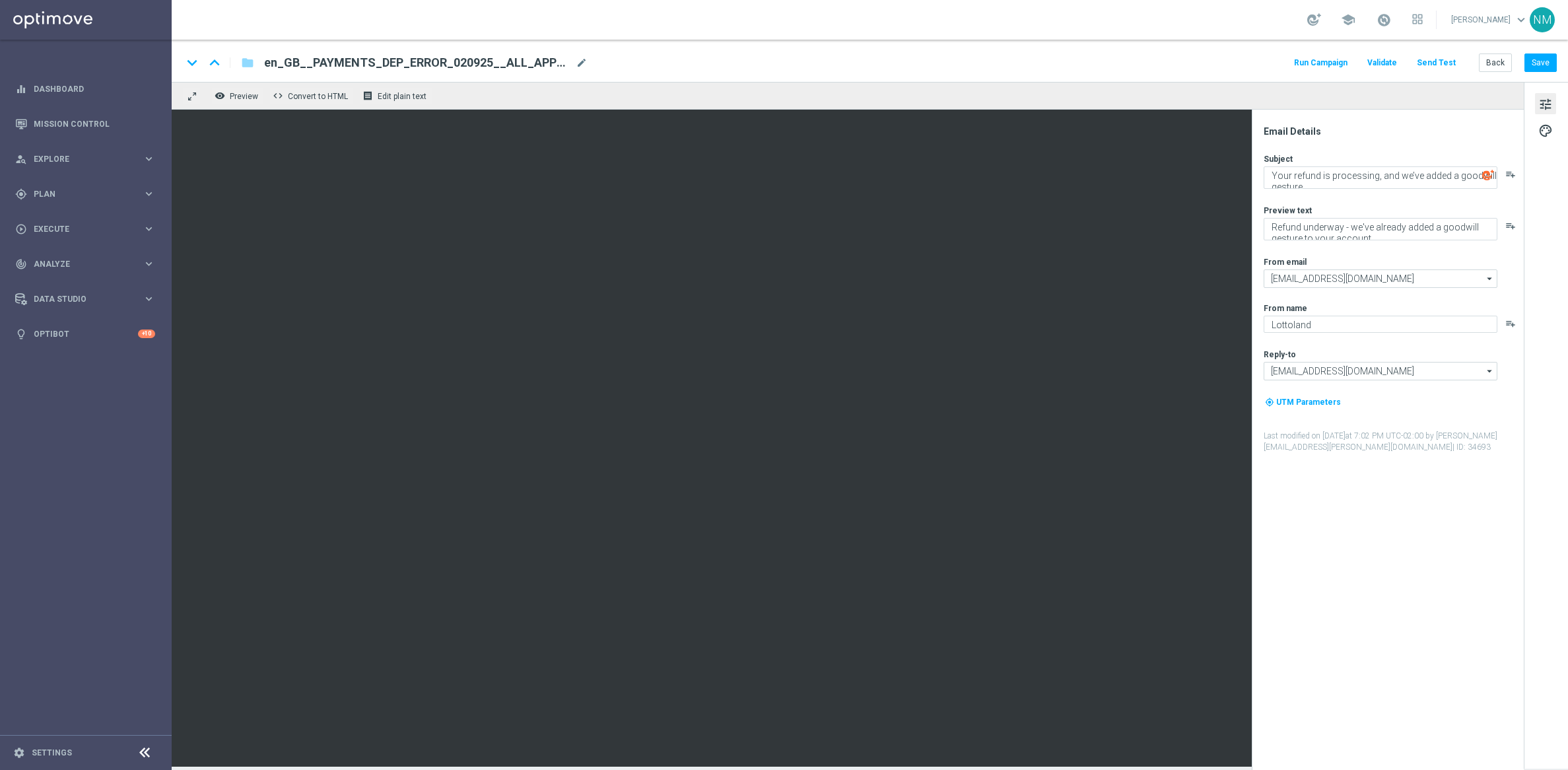
click at [1254, 523] on div "Email Details Subject Your refund is processing, and we’ve added a goodwill ges…" at bounding box center [1391, 448] width 263 height 645
click at [1254, 531] on div "Email Details Subject Your refund is processing, and we’ve added a goodwill ges…" at bounding box center [1391, 448] width 263 height 645
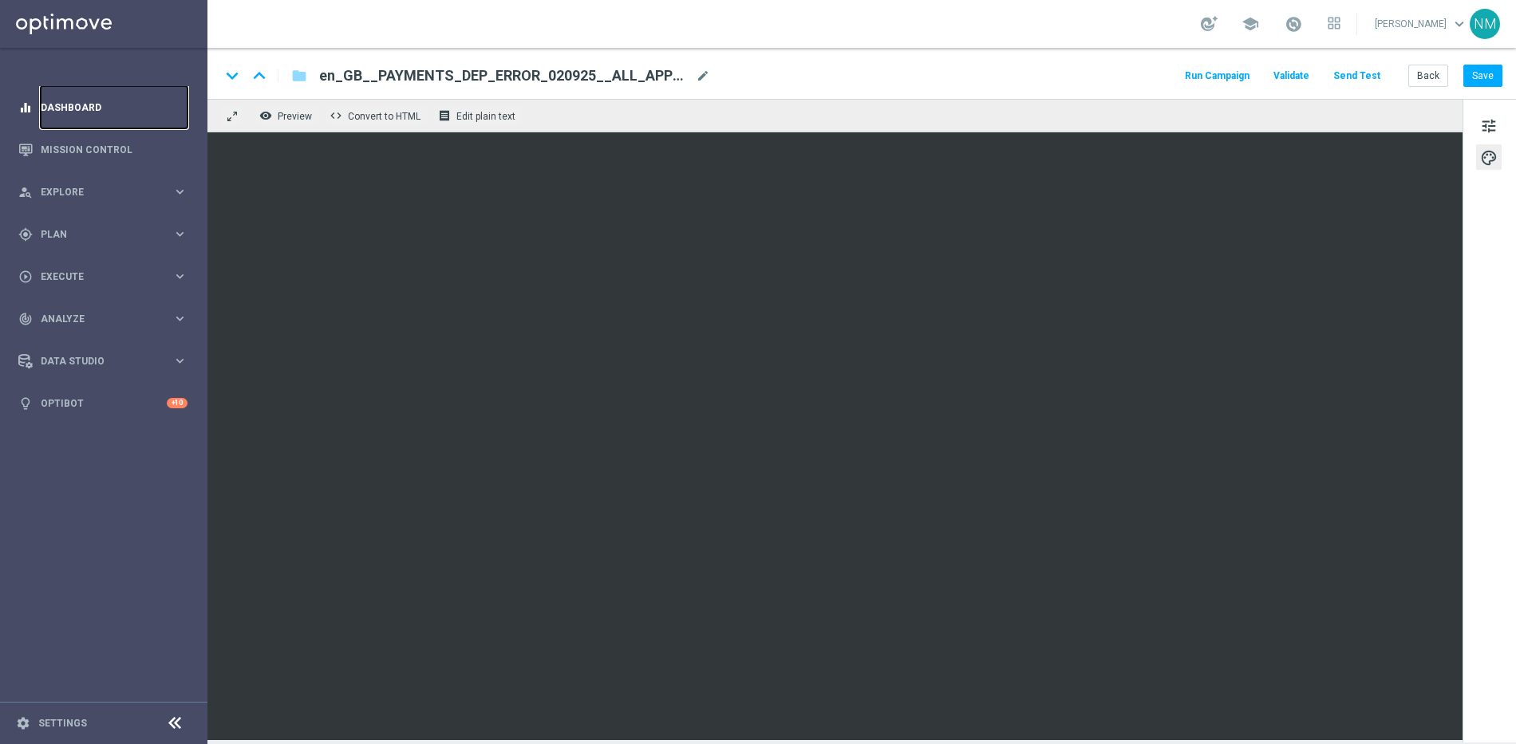
click at [77, 113] on link "Dashboard" at bounding box center [114, 107] width 147 height 42
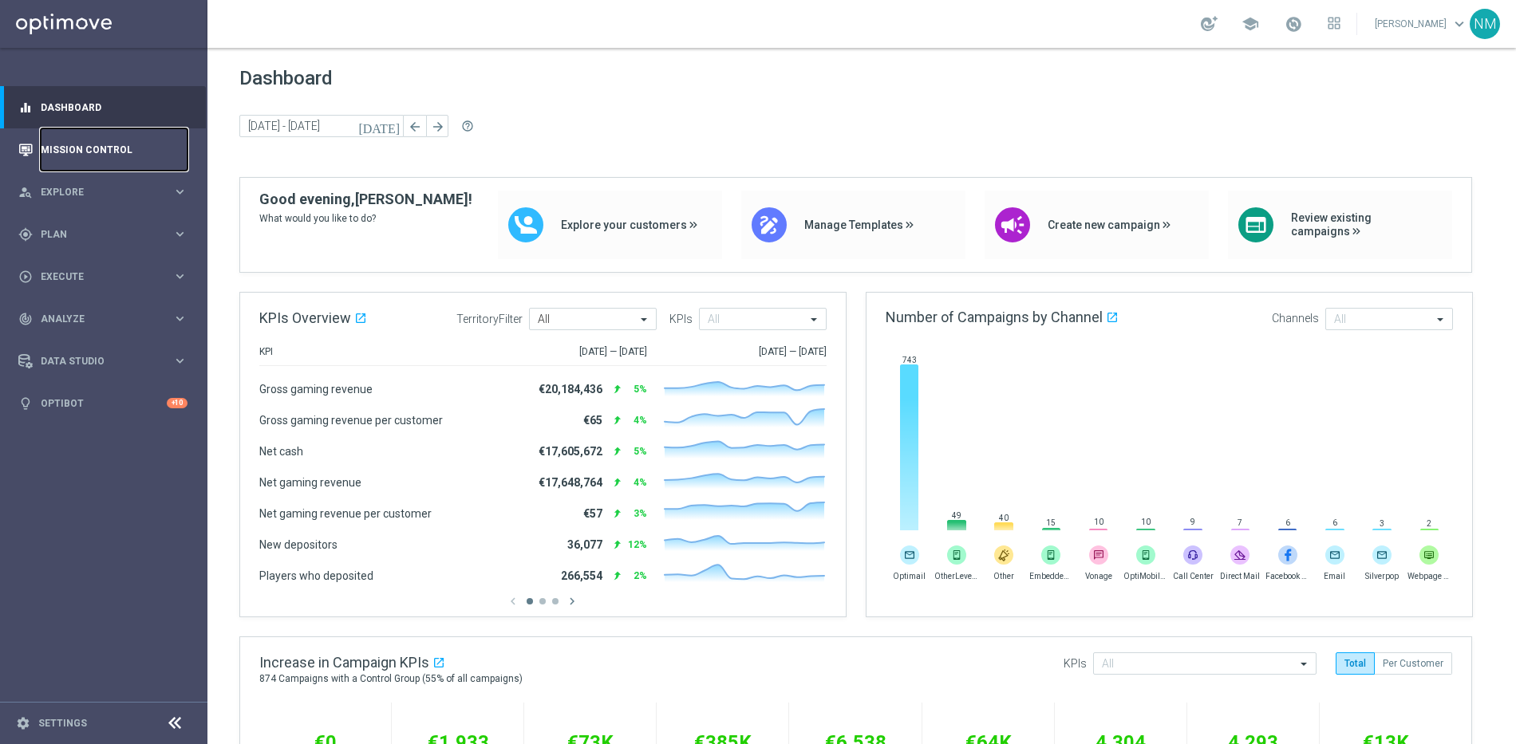
click at [125, 147] on link "Mission Control" at bounding box center [114, 149] width 147 height 42
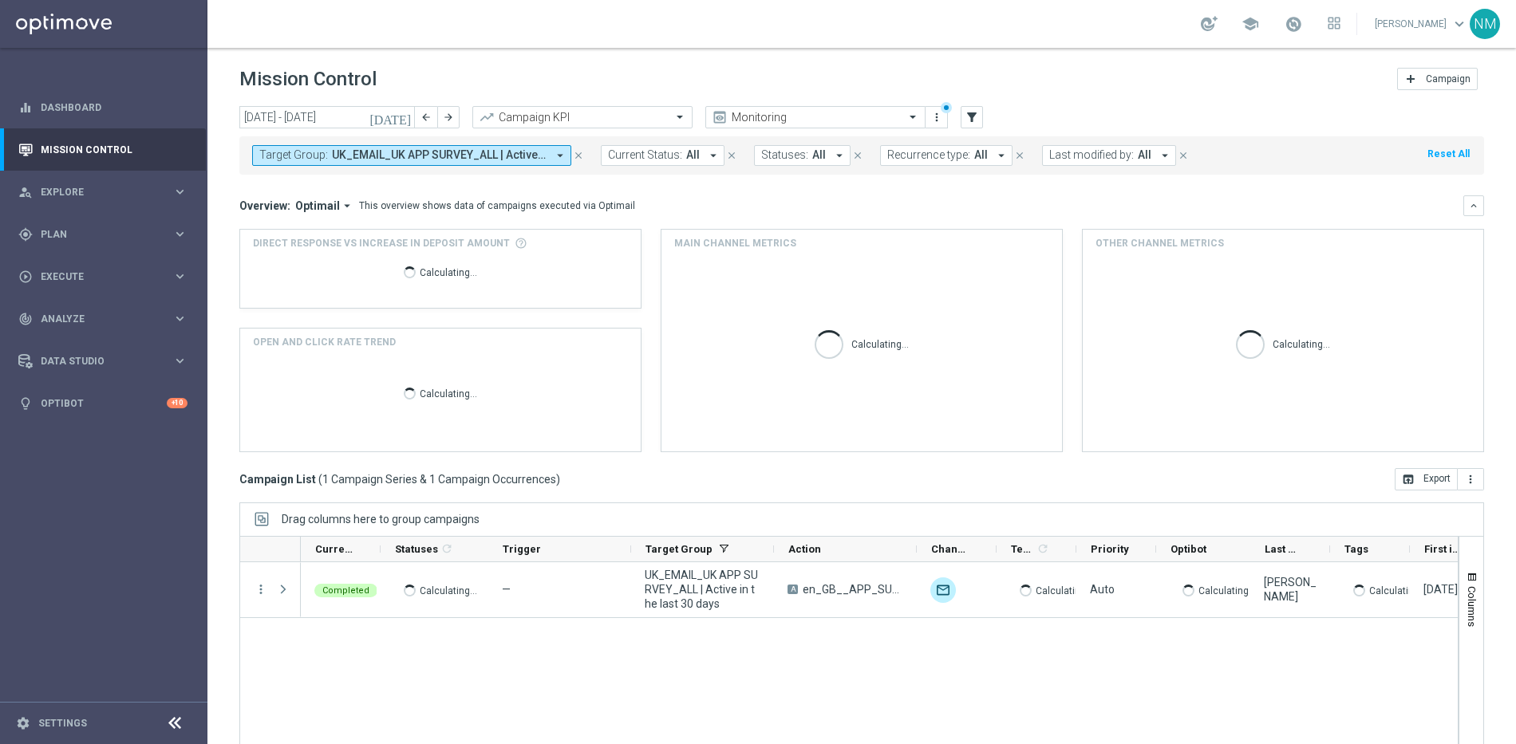
click at [443, 156] on span "UK_EMAIL_UK APP SURVEY_ALL | Active in the last 30 days" at bounding box center [439, 155] width 215 height 14
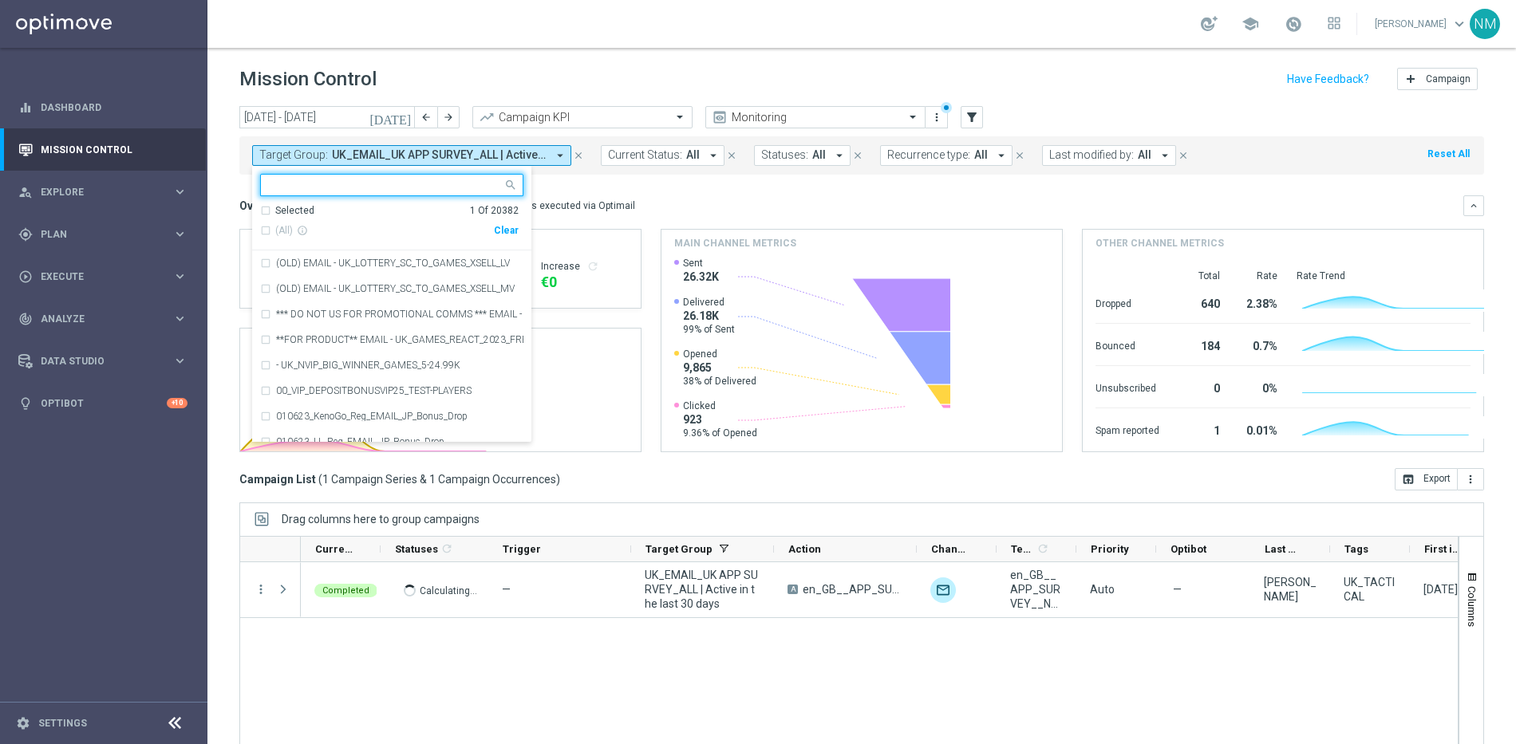
click at [0, 0] on div "Clear" at bounding box center [0, 0] width 0 height 0
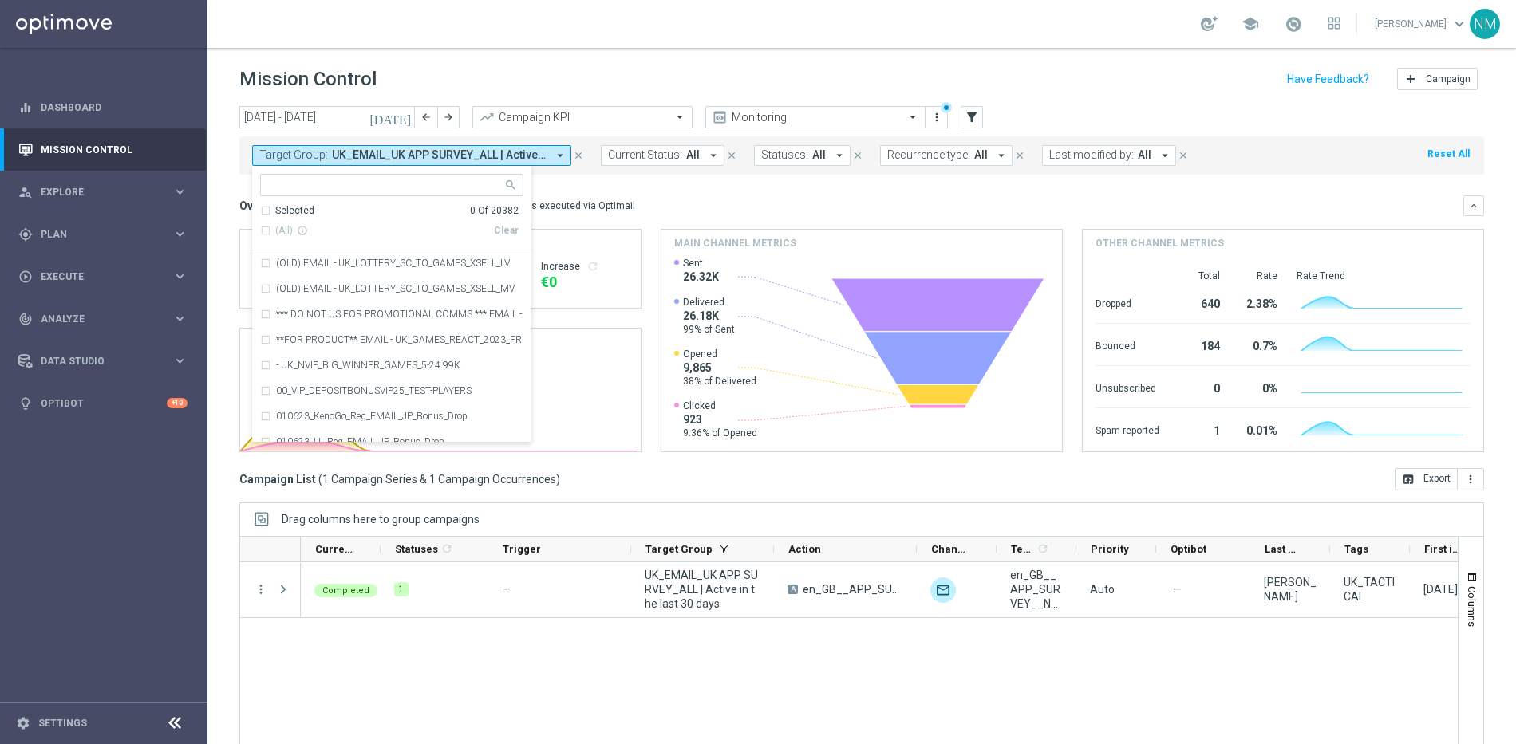
click at [467, 188] on input "text" at bounding box center [386, 186] width 234 height 14
paste input "UK_Payments_Service_Mailer"
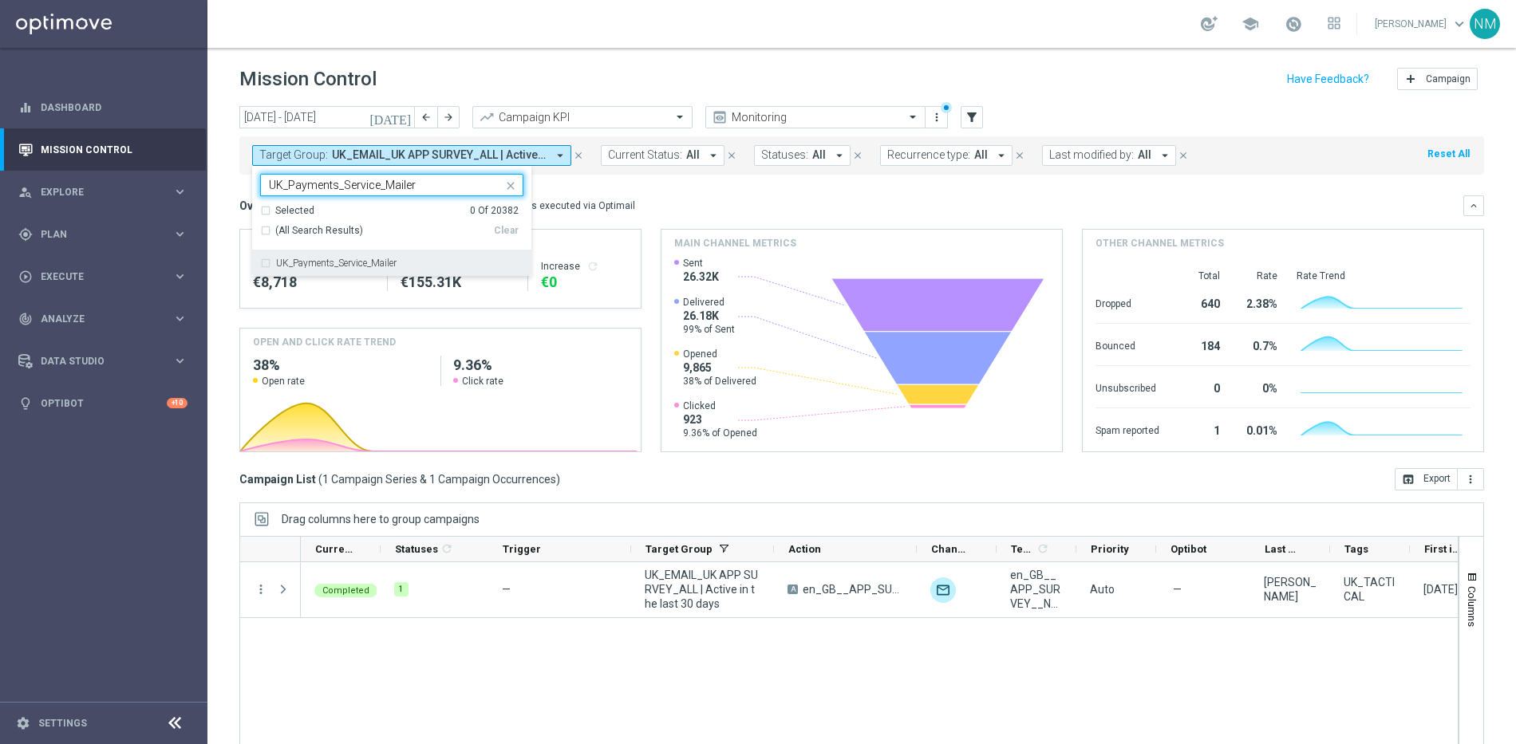
click at [441, 259] on div "UK_Payments_Service_Mailer" at bounding box center [399, 263] width 247 height 10
type input "UK_Payments_Service_Mailer"
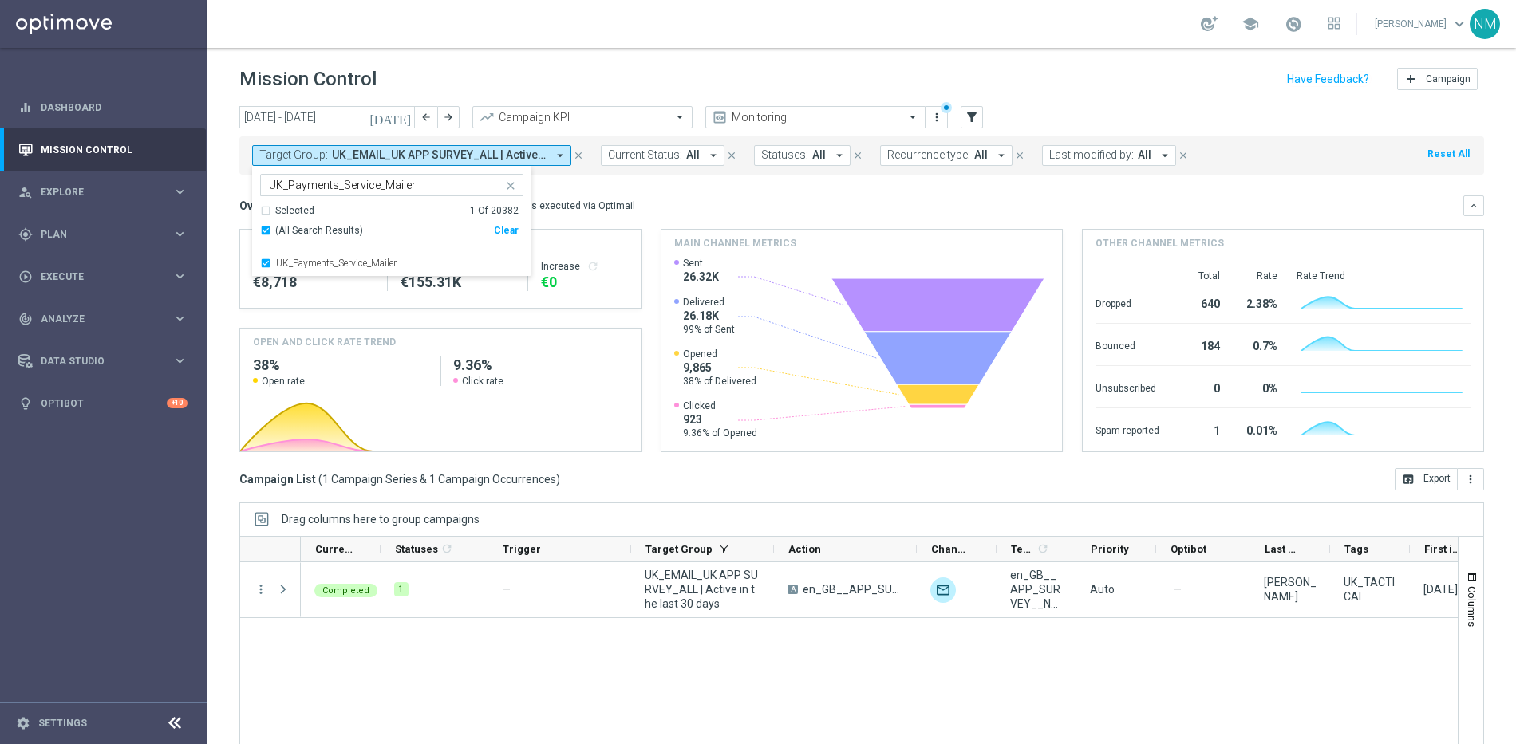
click at [578, 193] on mini-dashboard "Overview: Optimail arrow_drop_down This overview shows data of campaigns execut…" at bounding box center [861, 322] width 1244 height 294
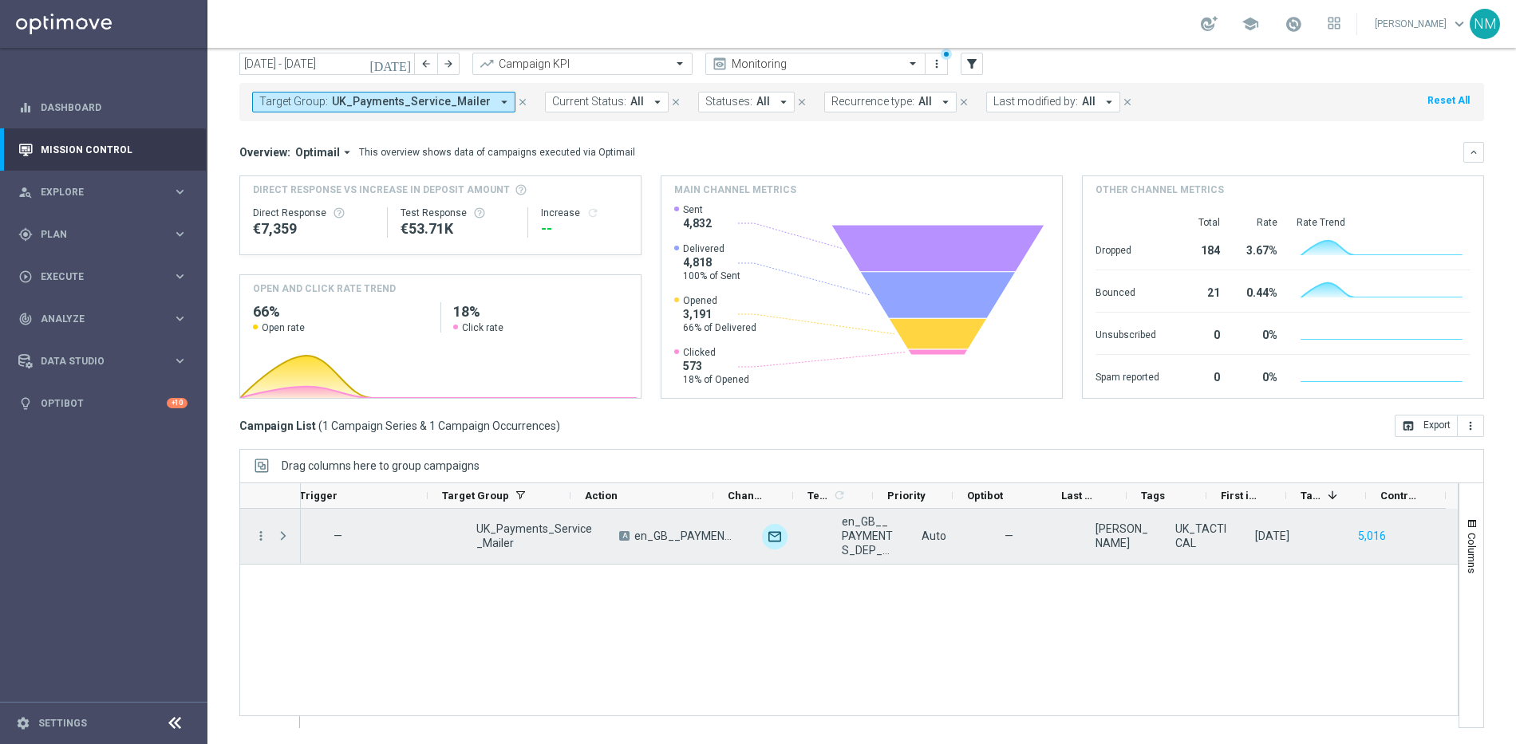
scroll to position [0, 202]
click at [1341, 535] on button "5,016" at bounding box center [1348, 537] width 31 height 20
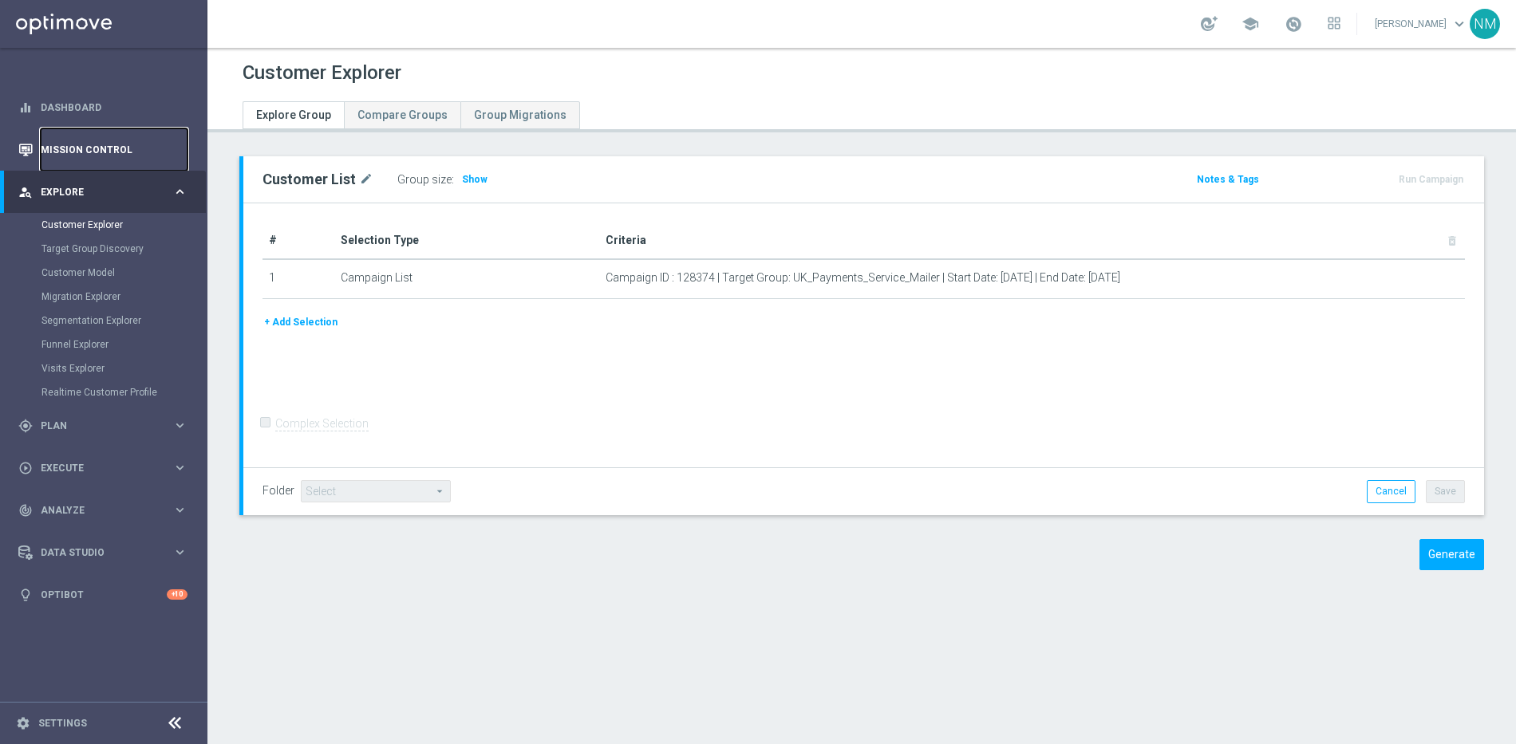
click at [72, 158] on link "Mission Control" at bounding box center [114, 149] width 147 height 42
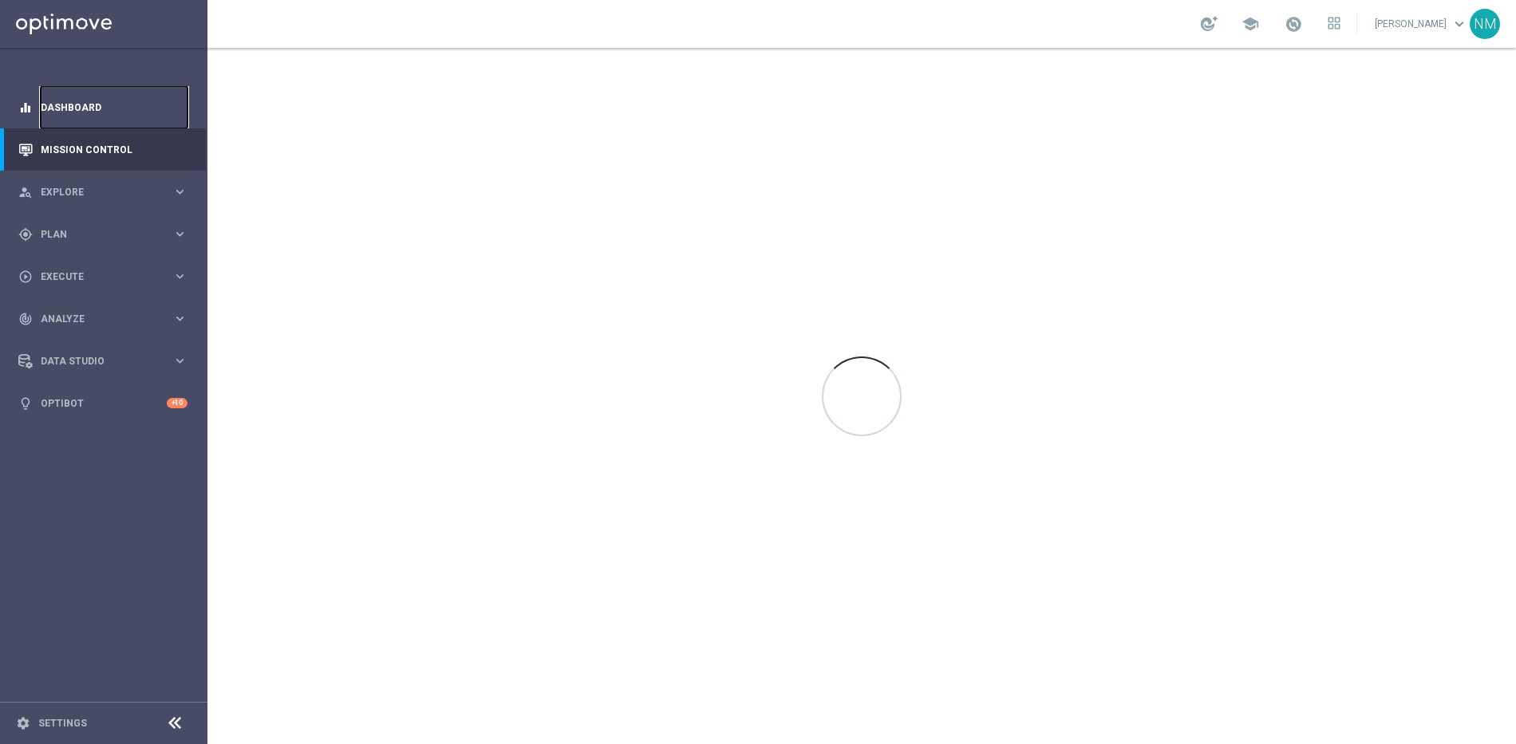
click at [100, 97] on link "Dashboard" at bounding box center [114, 107] width 147 height 42
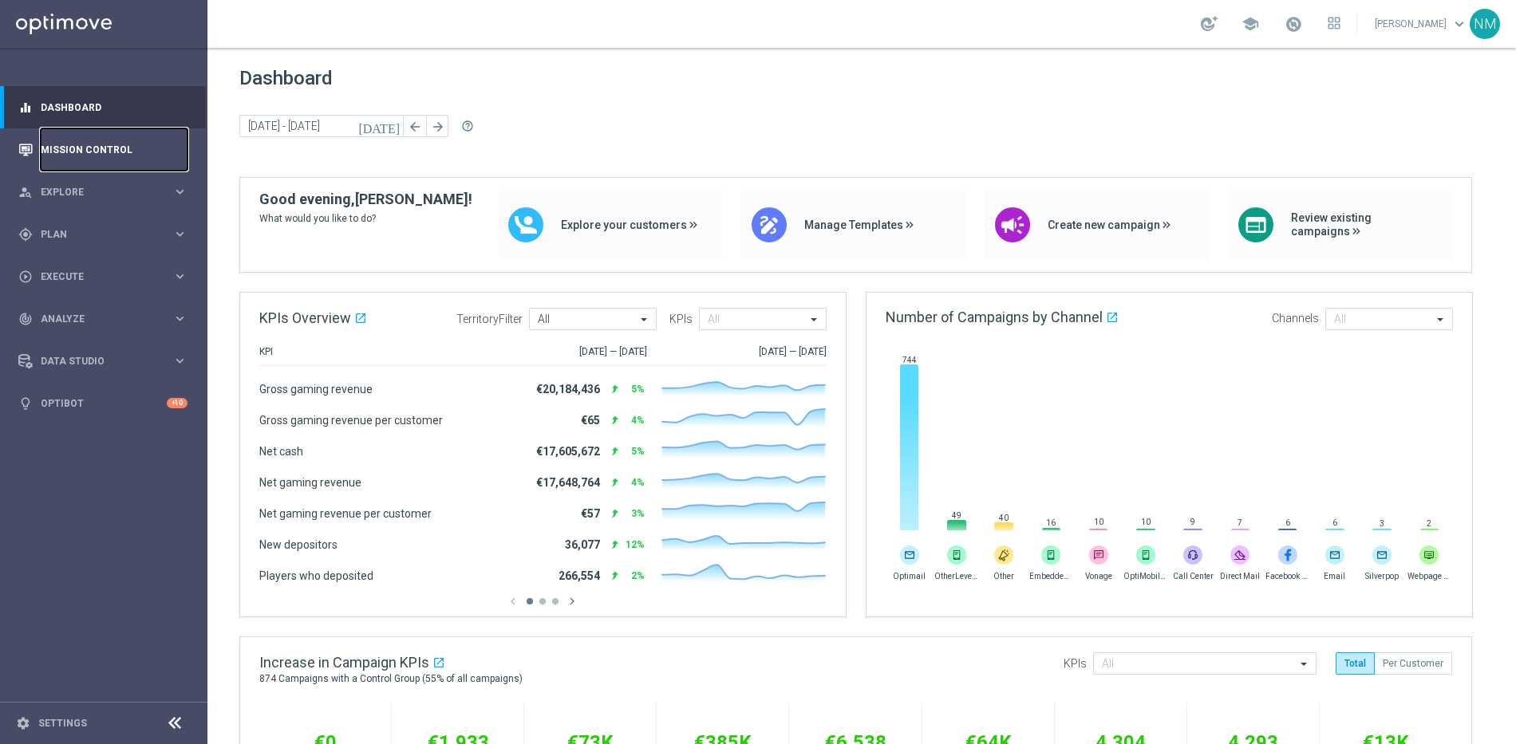
click at [81, 155] on link "Mission Control" at bounding box center [114, 149] width 147 height 42
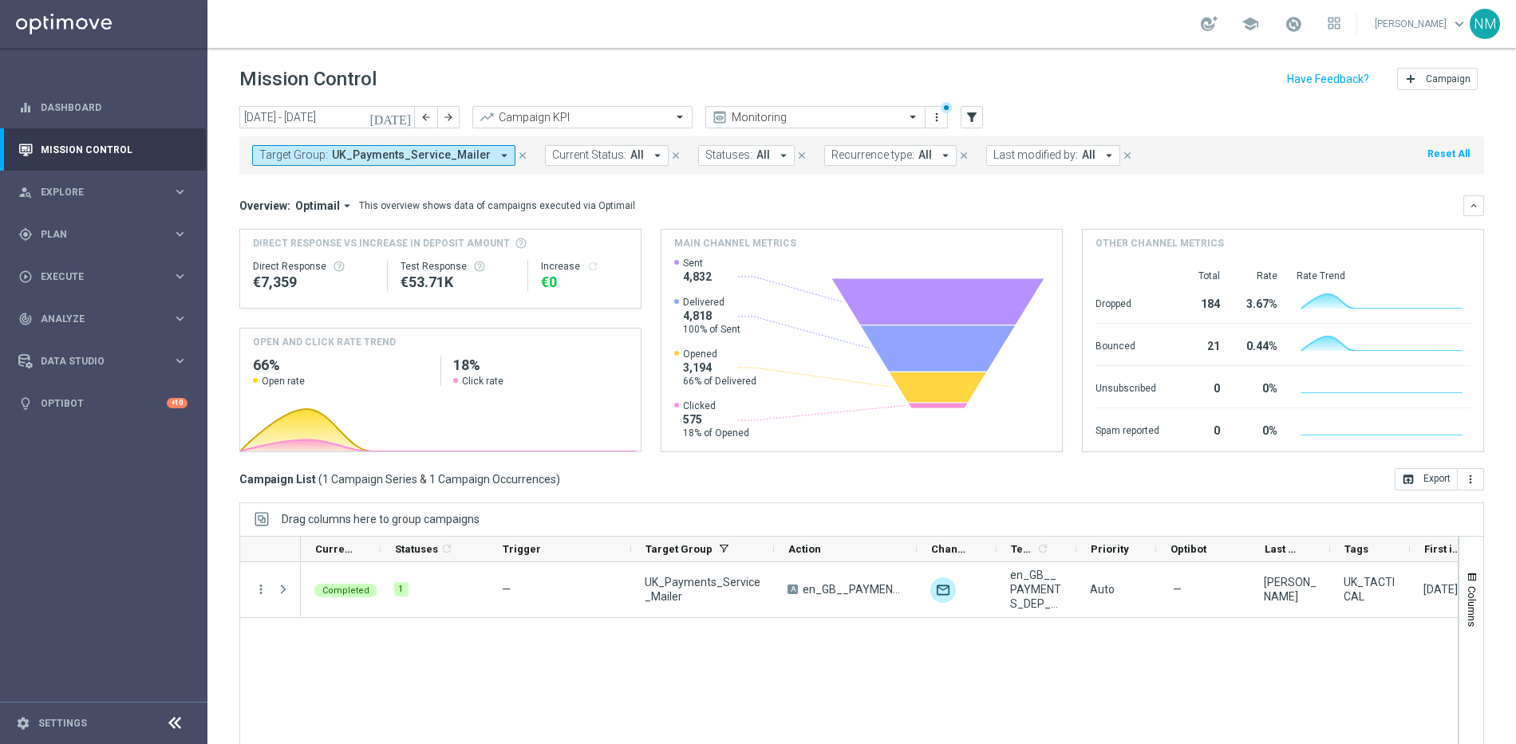
click at [517, 156] on icon "close" at bounding box center [522, 155] width 11 height 11
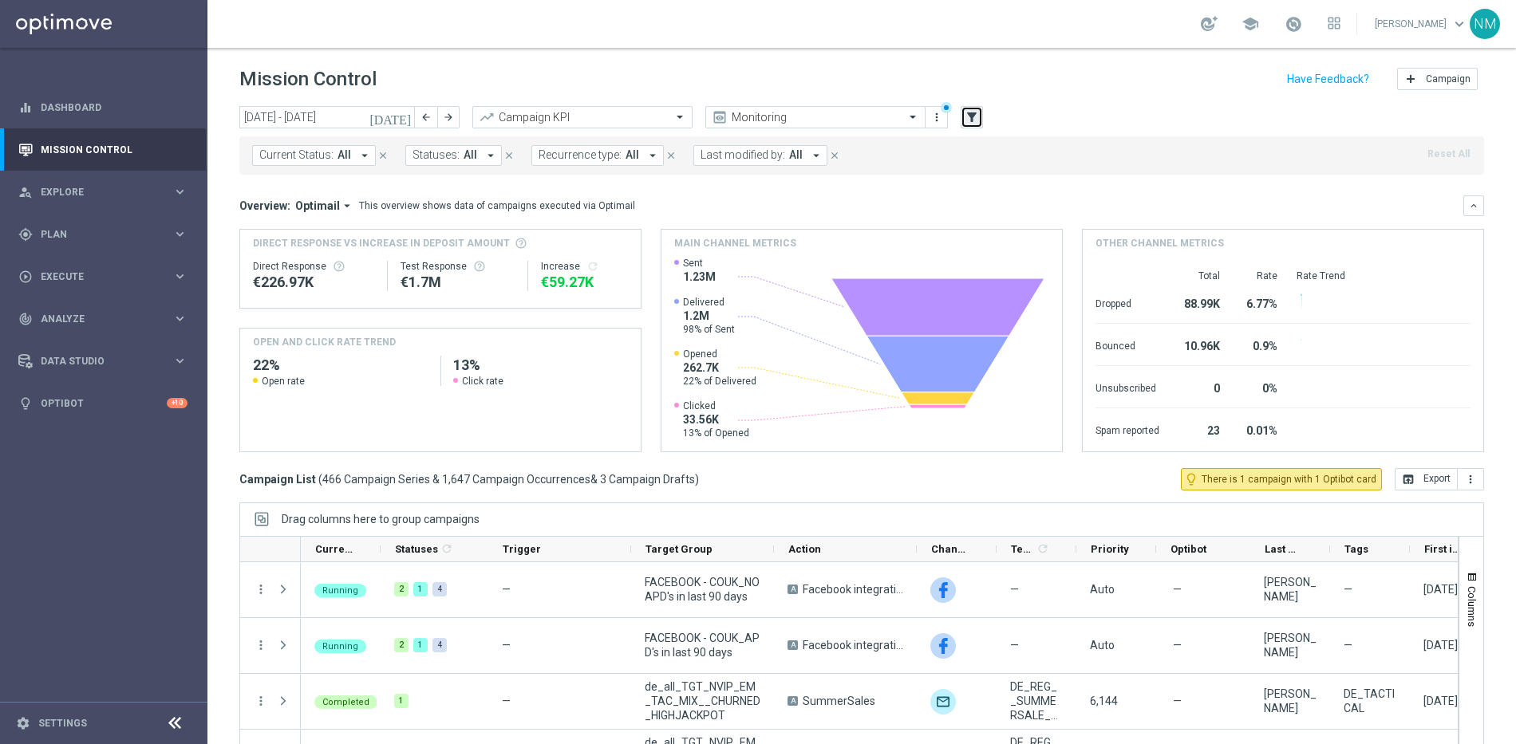
click at [968, 120] on icon "filter_alt" at bounding box center [971, 117] width 14 height 14
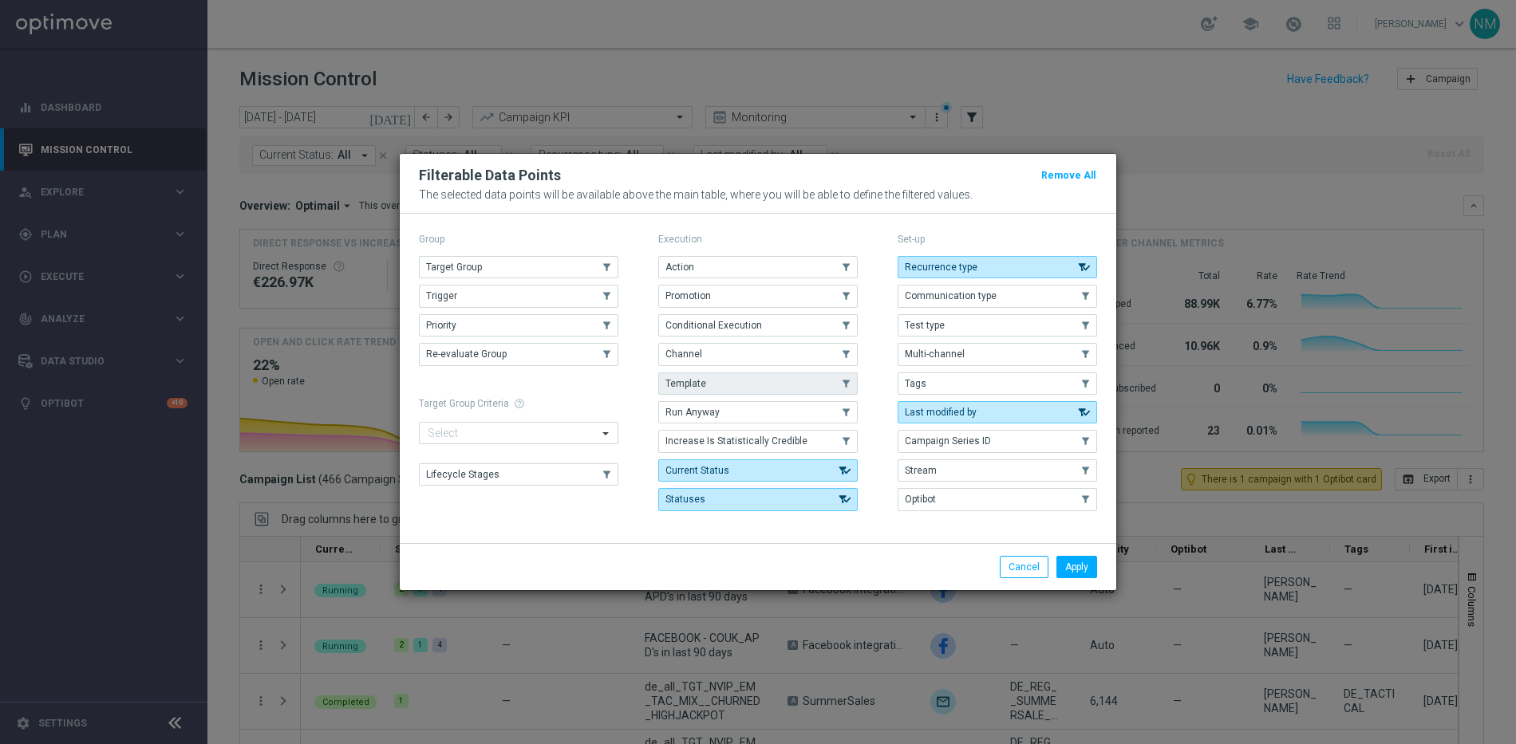
click at [691, 378] on span "Template" at bounding box center [685, 383] width 41 height 11
click at [1090, 558] on button "Apply" at bounding box center [1076, 567] width 41 height 22
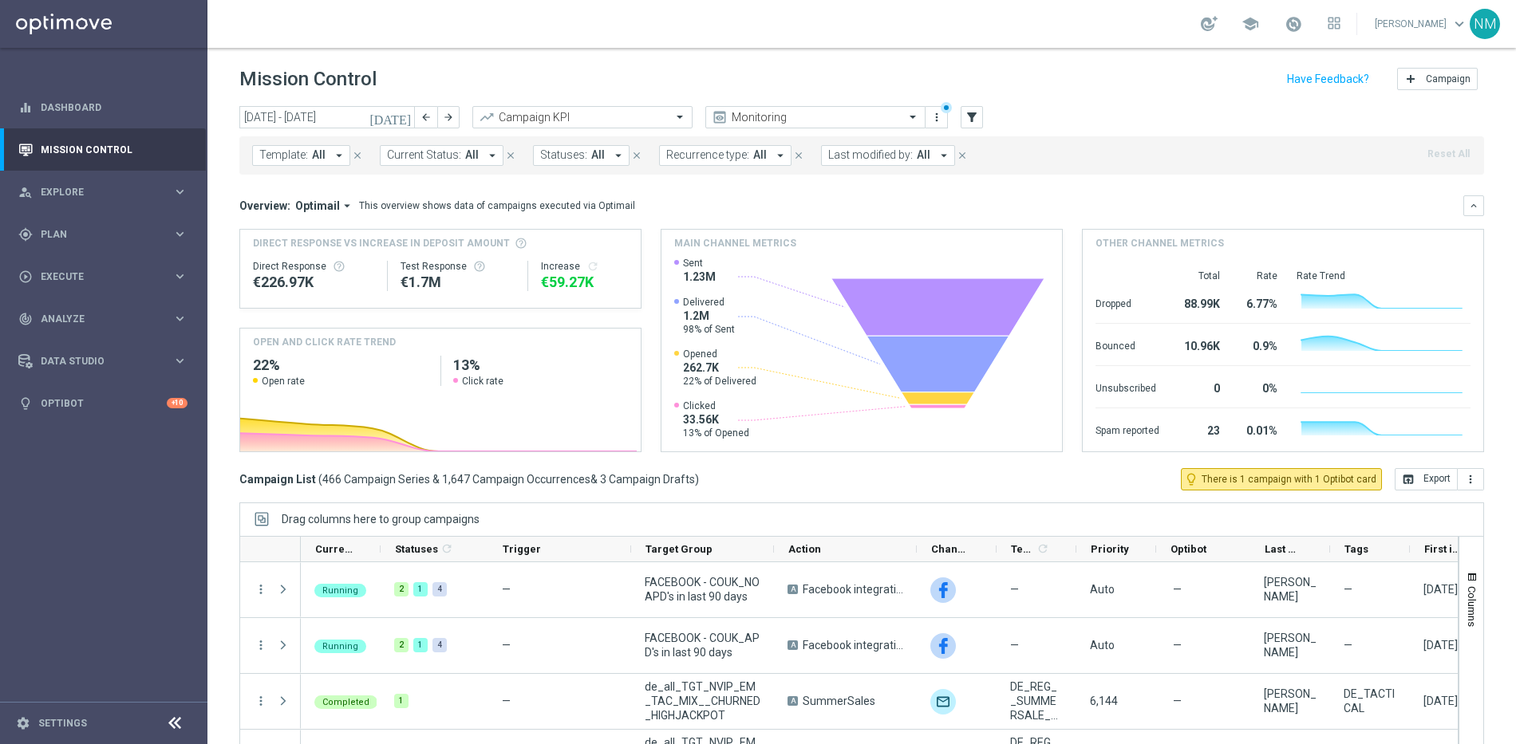
click at [343, 159] on icon "arrow_drop_down" at bounding box center [339, 155] width 14 height 14
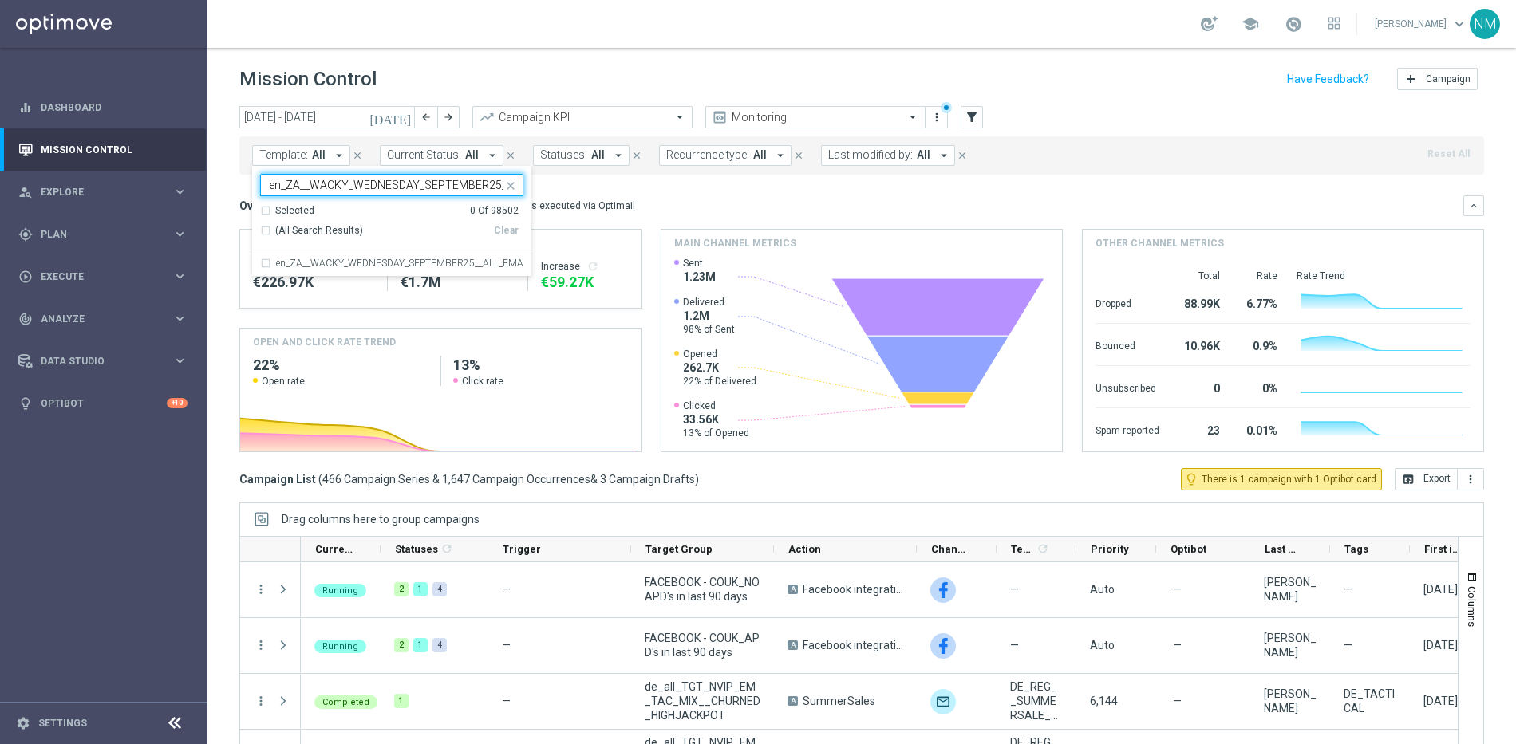
scroll to position [0, 91]
click at [340, 258] on label "en_ZA__WACKY_WEDNESDAY_SEPTEMBER25__ALL_EMA_TAC_LT" at bounding box center [399, 263] width 247 height 10
type input "en_ZA__WACKY_WEDNESDAY_SEPTEMBER25__ALL_EMA_TAC_LT"
click at [789, 203] on div "Overview: Optimail arrow_drop_down This overview shows data of campaigns execut…" at bounding box center [851, 206] width 1224 height 14
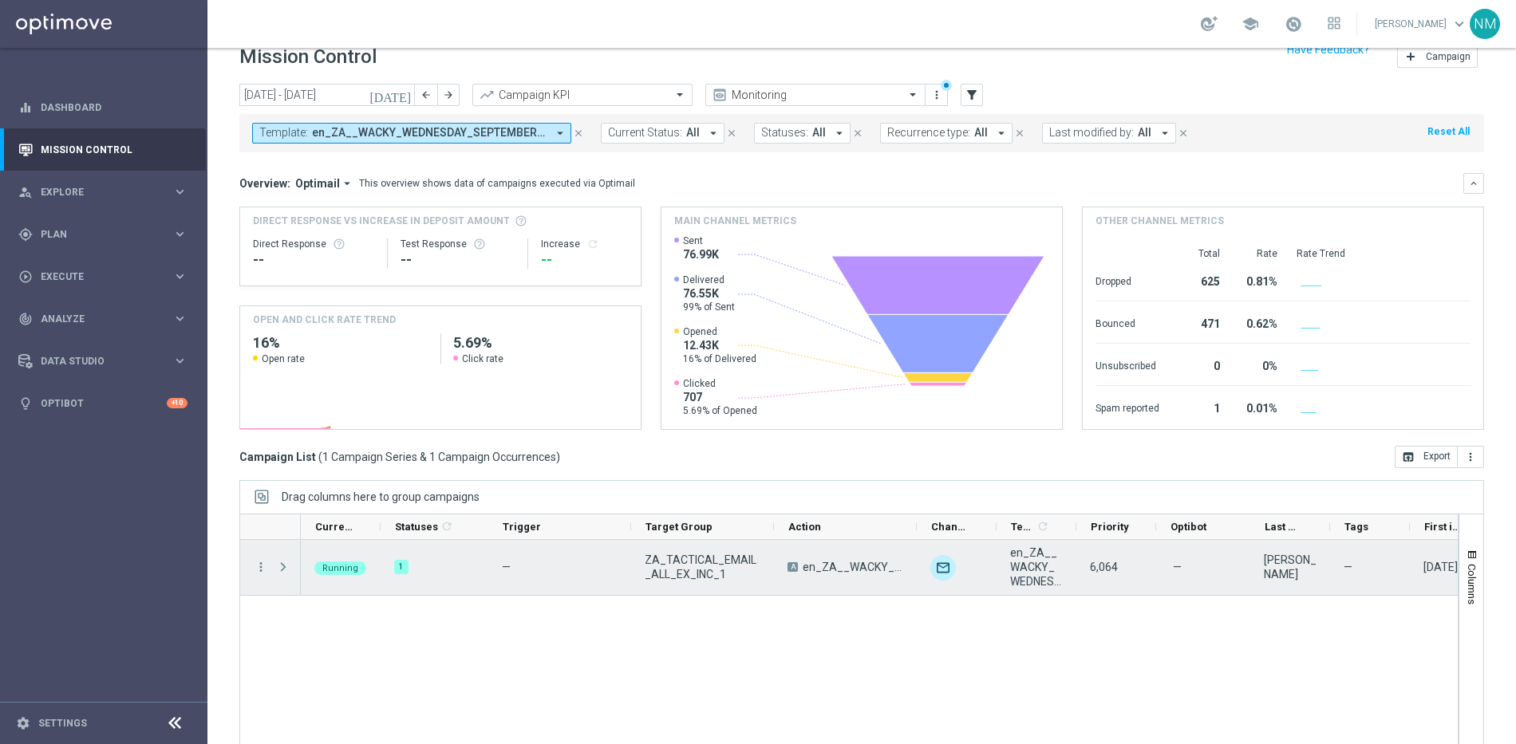
scroll to position [33, 0]
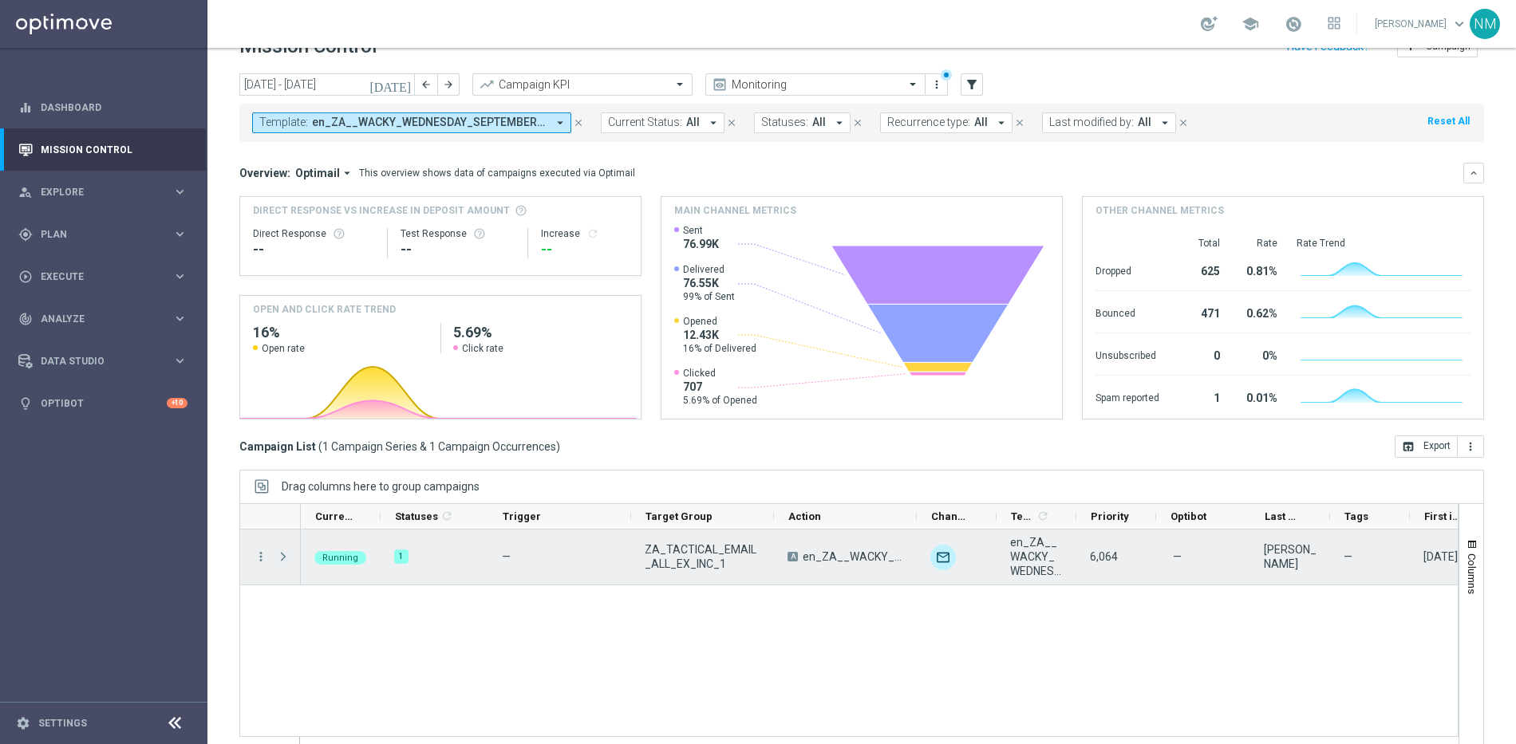
click at [282, 553] on span at bounding box center [283, 556] width 14 height 13
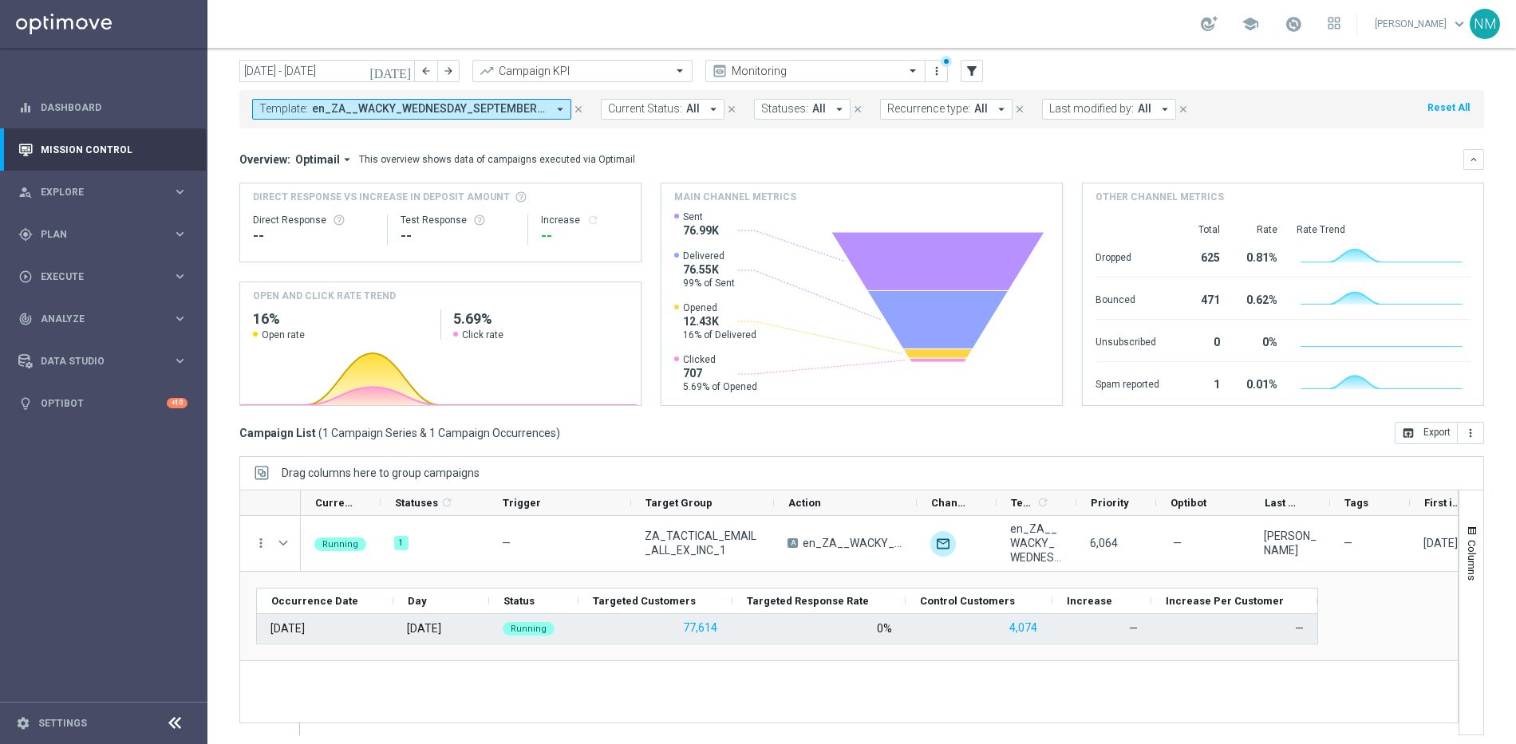
scroll to position [53, 0]
